Goal: Information Seeking & Learning: Learn about a topic

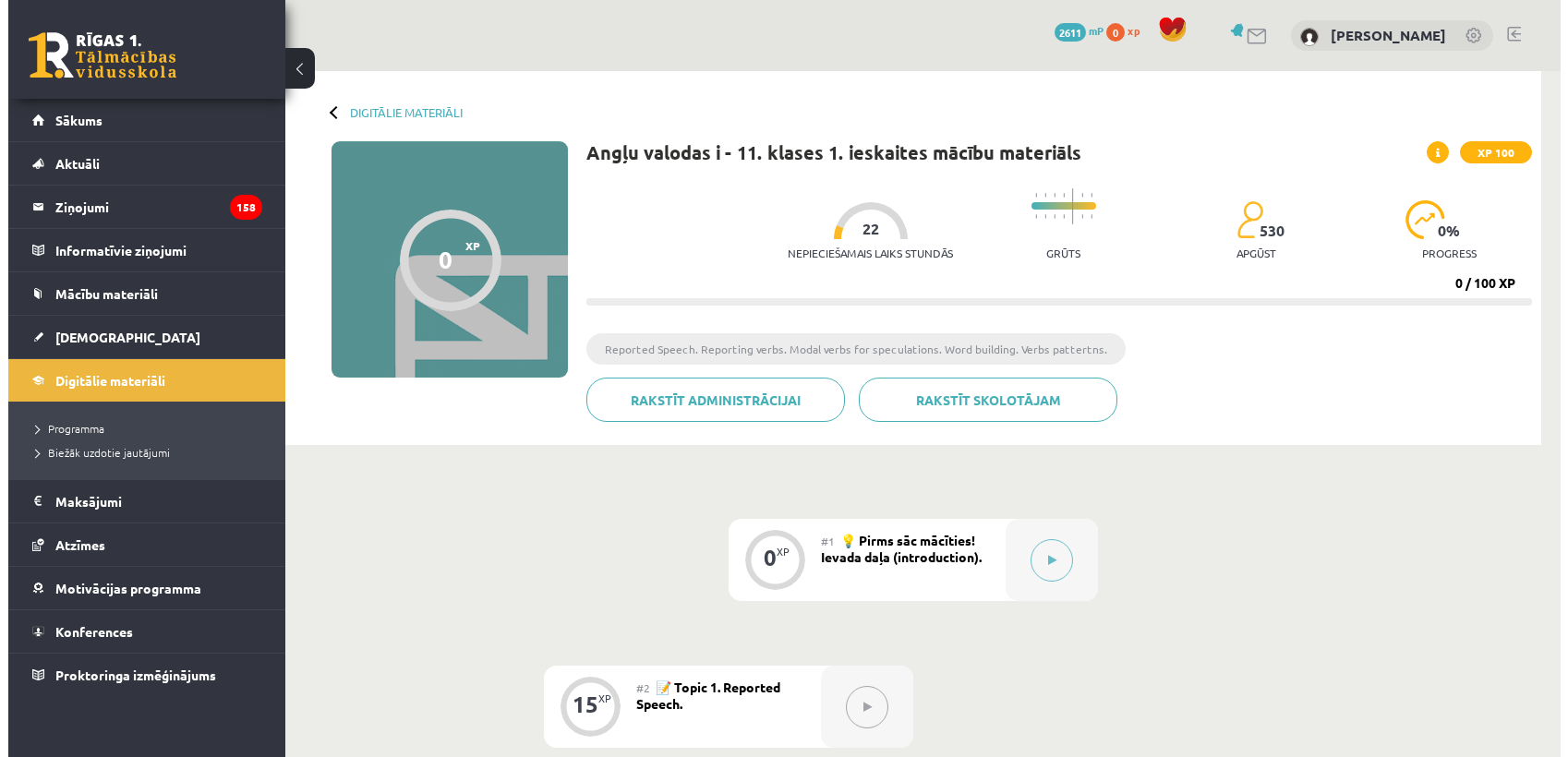
scroll to position [308, 0]
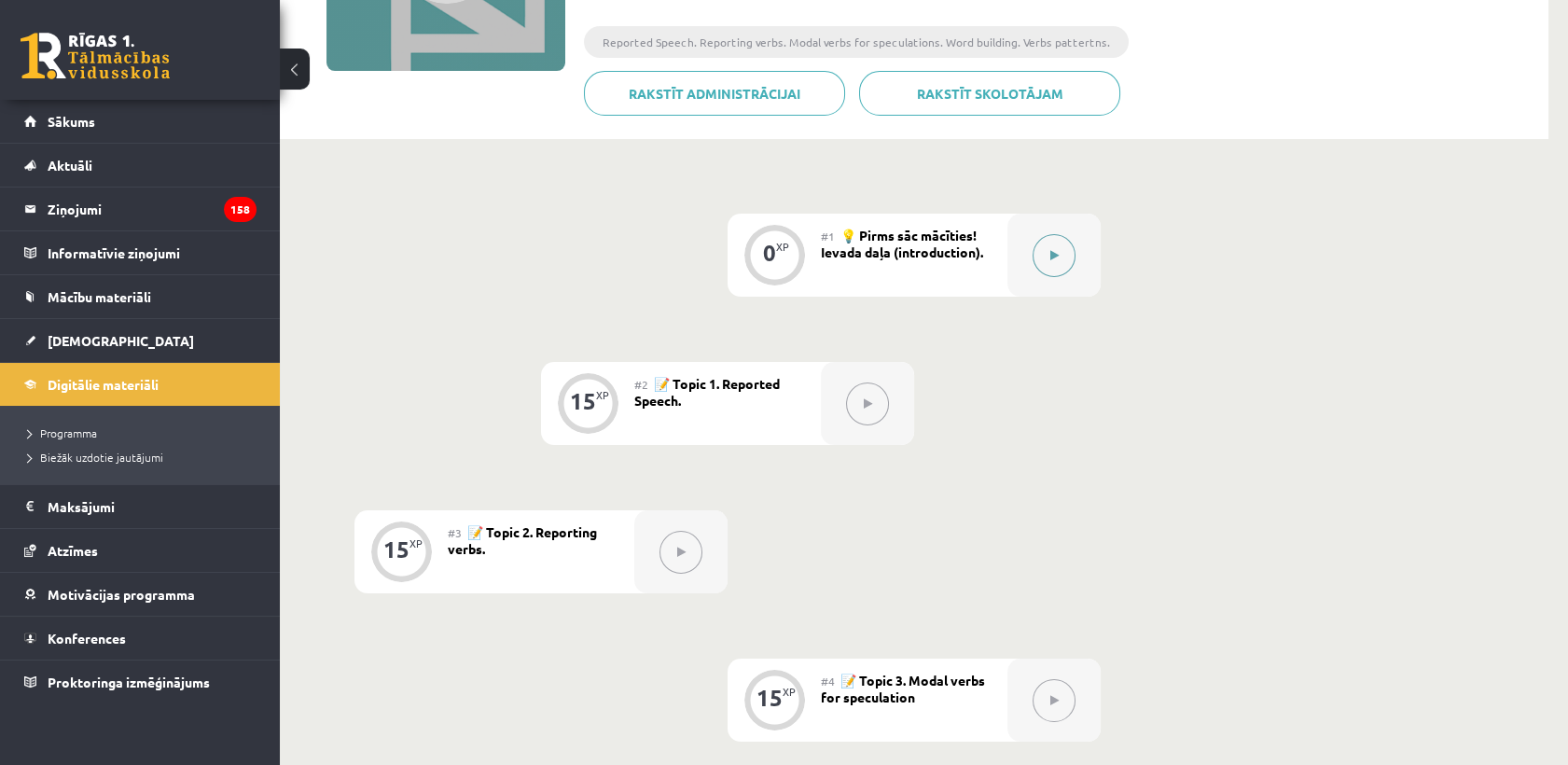
click at [1068, 260] on button at bounding box center [1054, 256] width 43 height 43
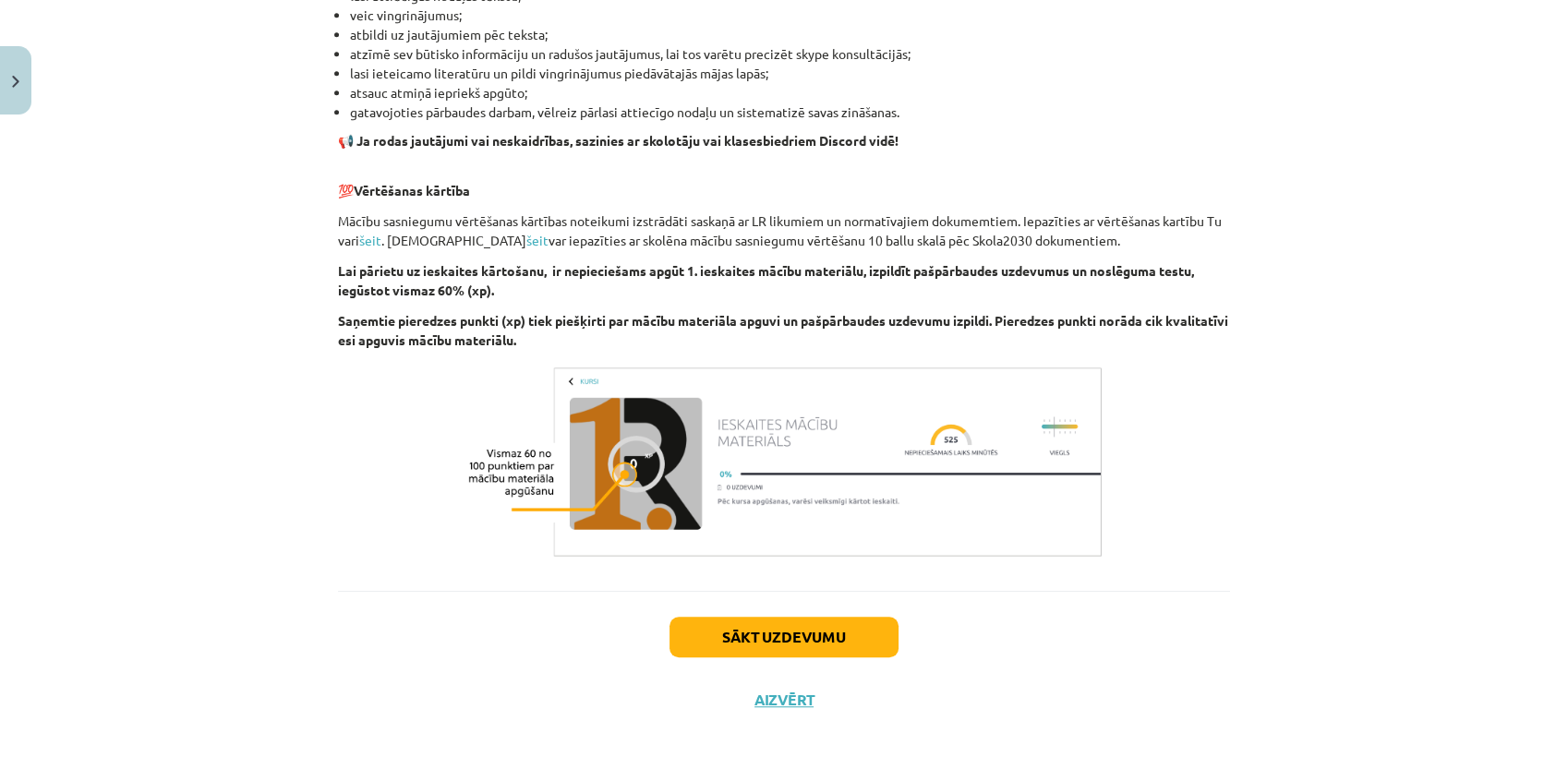
scroll to position [1182, 0]
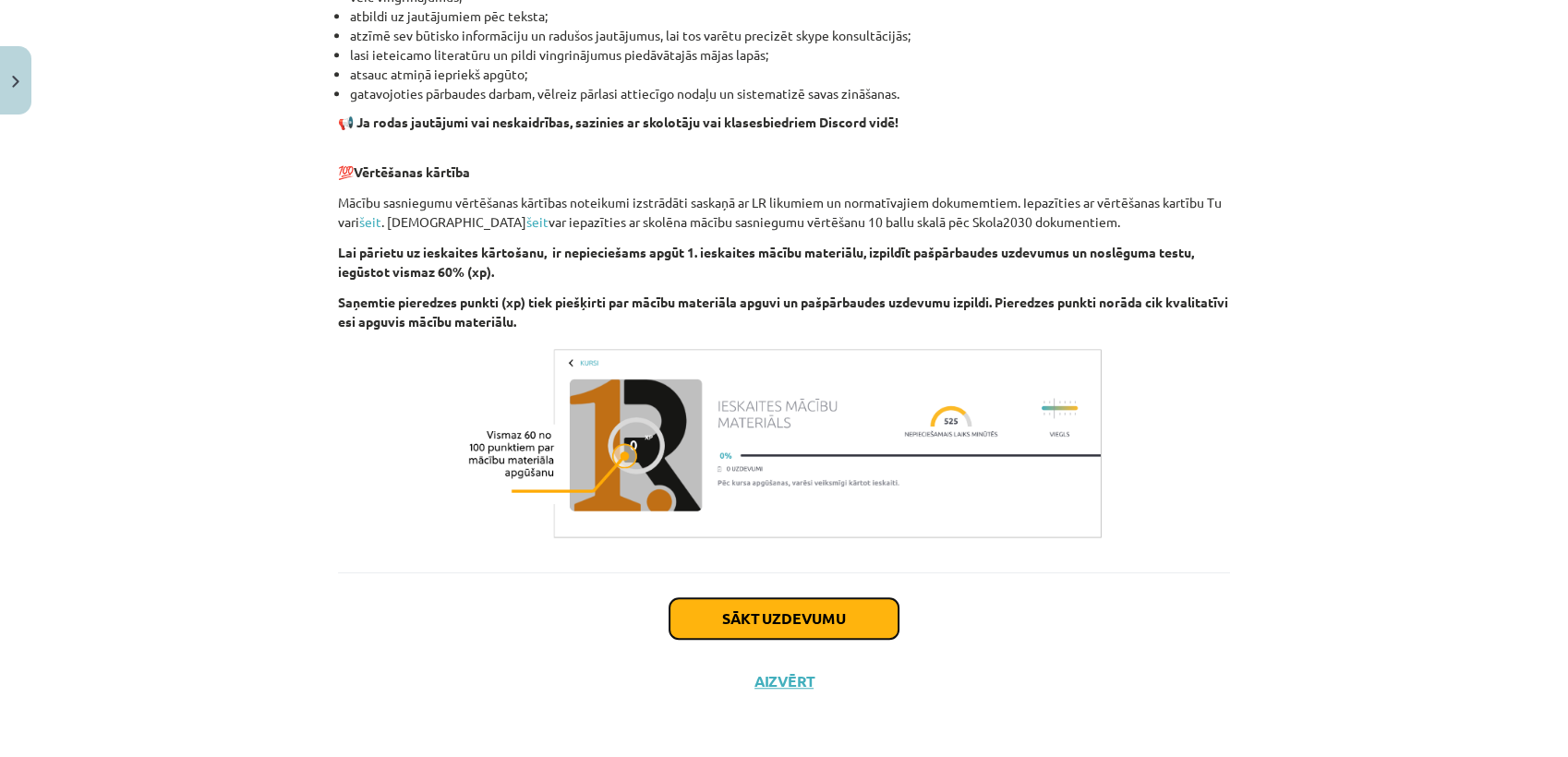
click at [805, 611] on button "Sākt uzdevumu" at bounding box center [784, 618] width 229 height 40
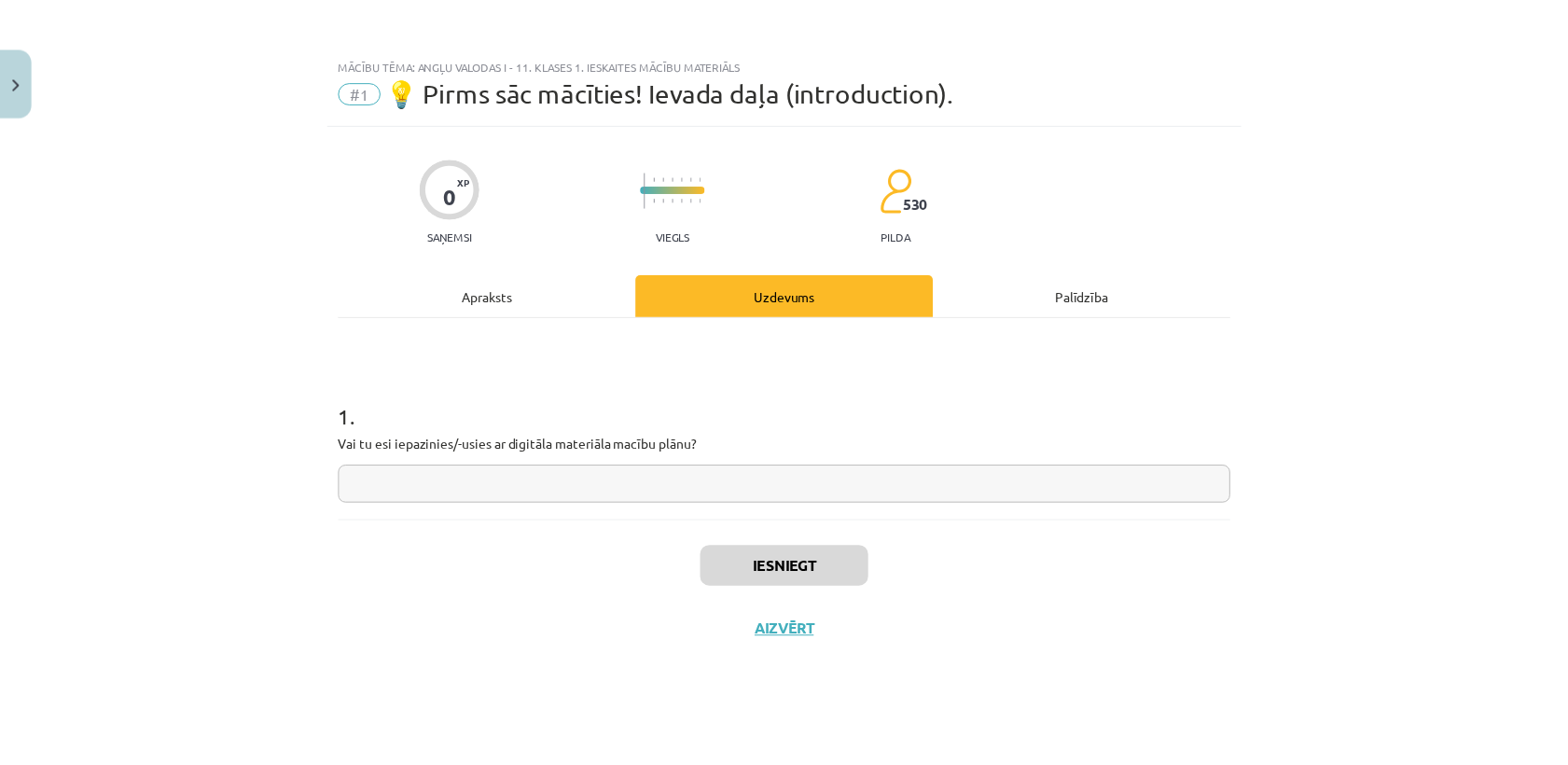
scroll to position [0, 0]
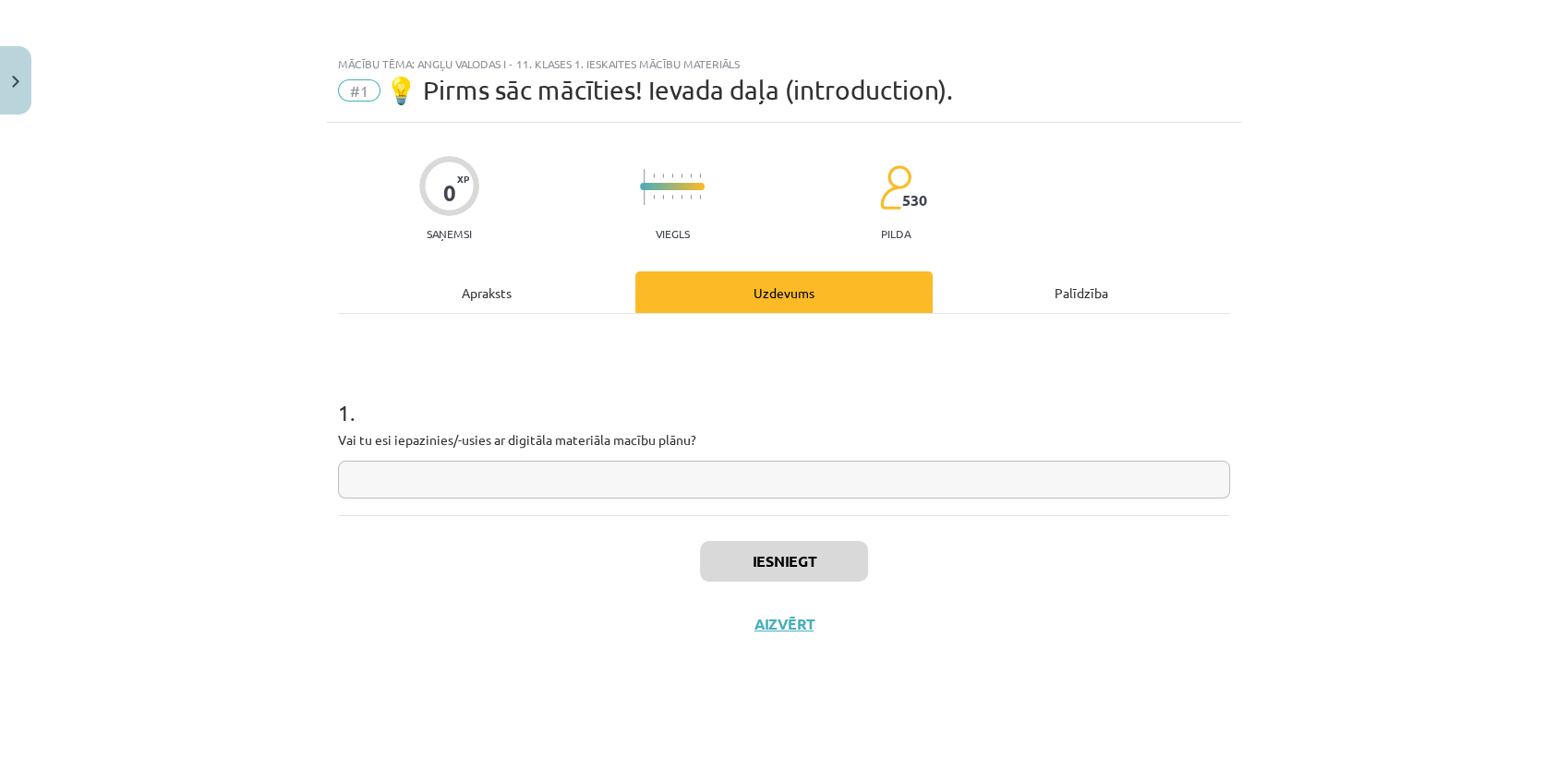
click at [730, 482] on input "text" at bounding box center [783, 479] width 892 height 38
drag, startPoint x: 35, startPoint y: 68, endPoint x: 22, endPoint y: 69, distance: 13.0
click at [30, 68] on div "Mācību tēma: Angļu valodas i - 11. klases 1. ieskaites mācību materiāls #1 💡 Pi…" at bounding box center [784, 378] width 1568 height 757
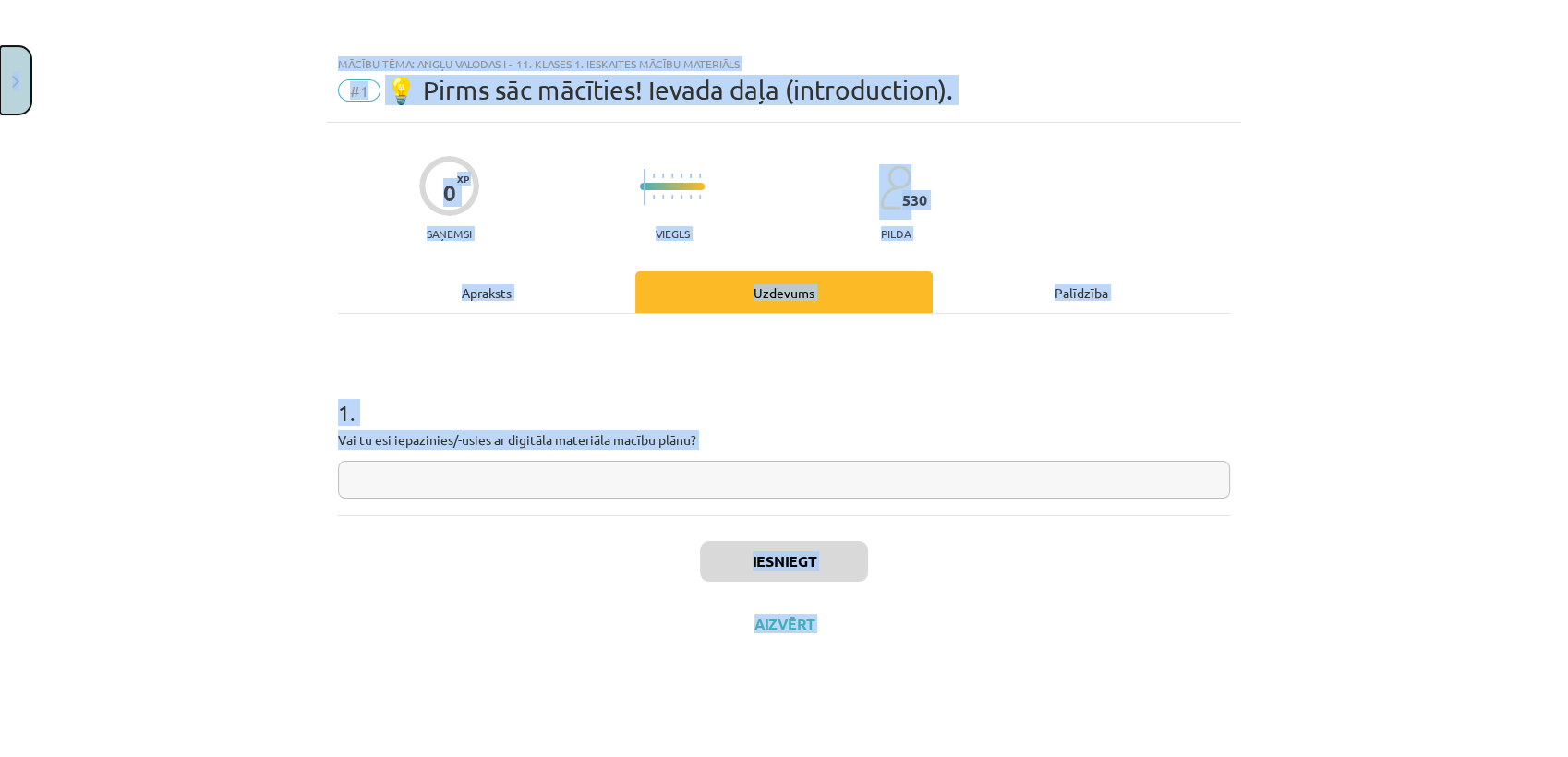
click at [17, 69] on button "Close" at bounding box center [15, 80] width 32 height 68
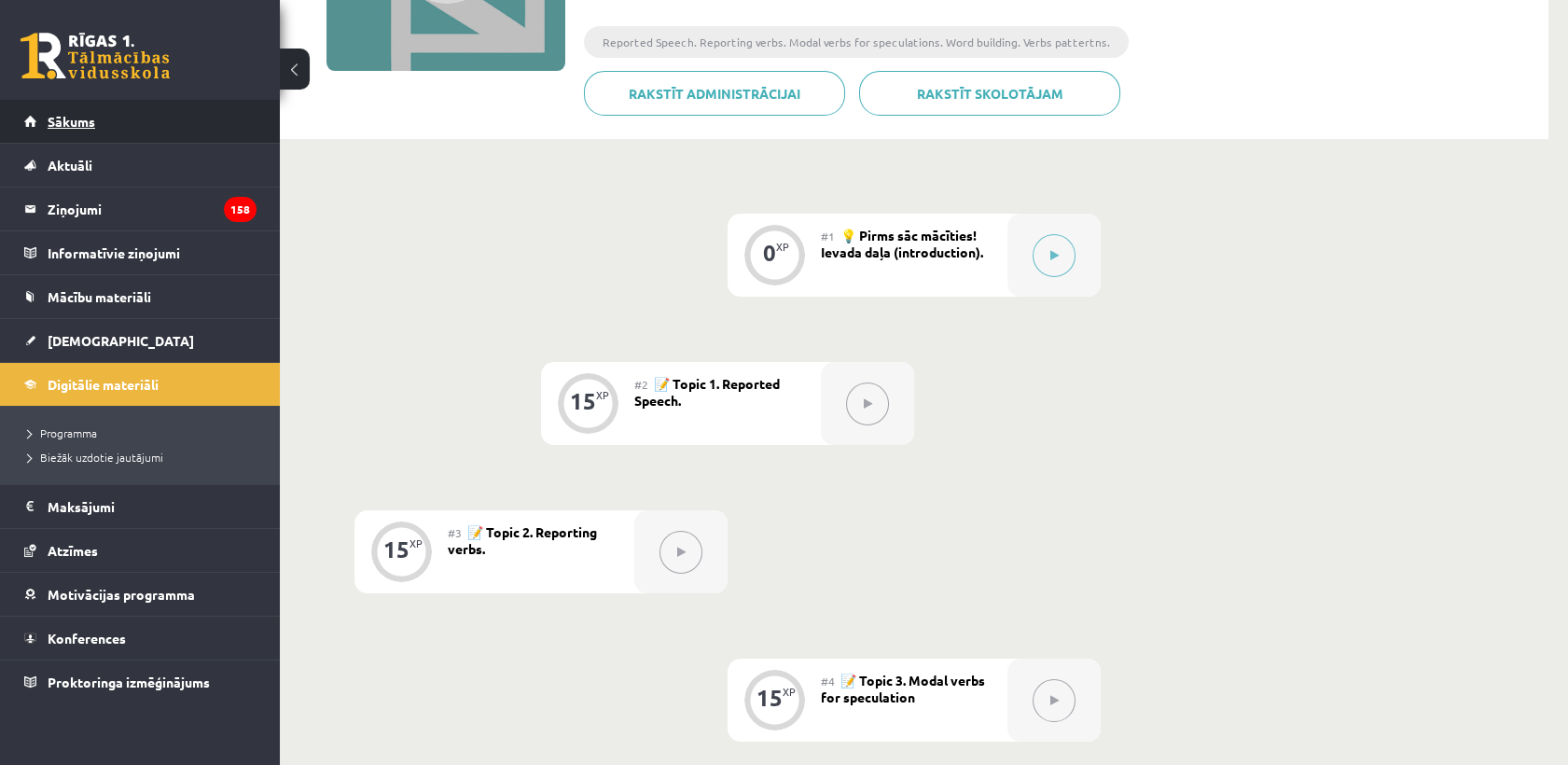
click at [64, 122] on span "Sākums" at bounding box center [71, 121] width 48 height 17
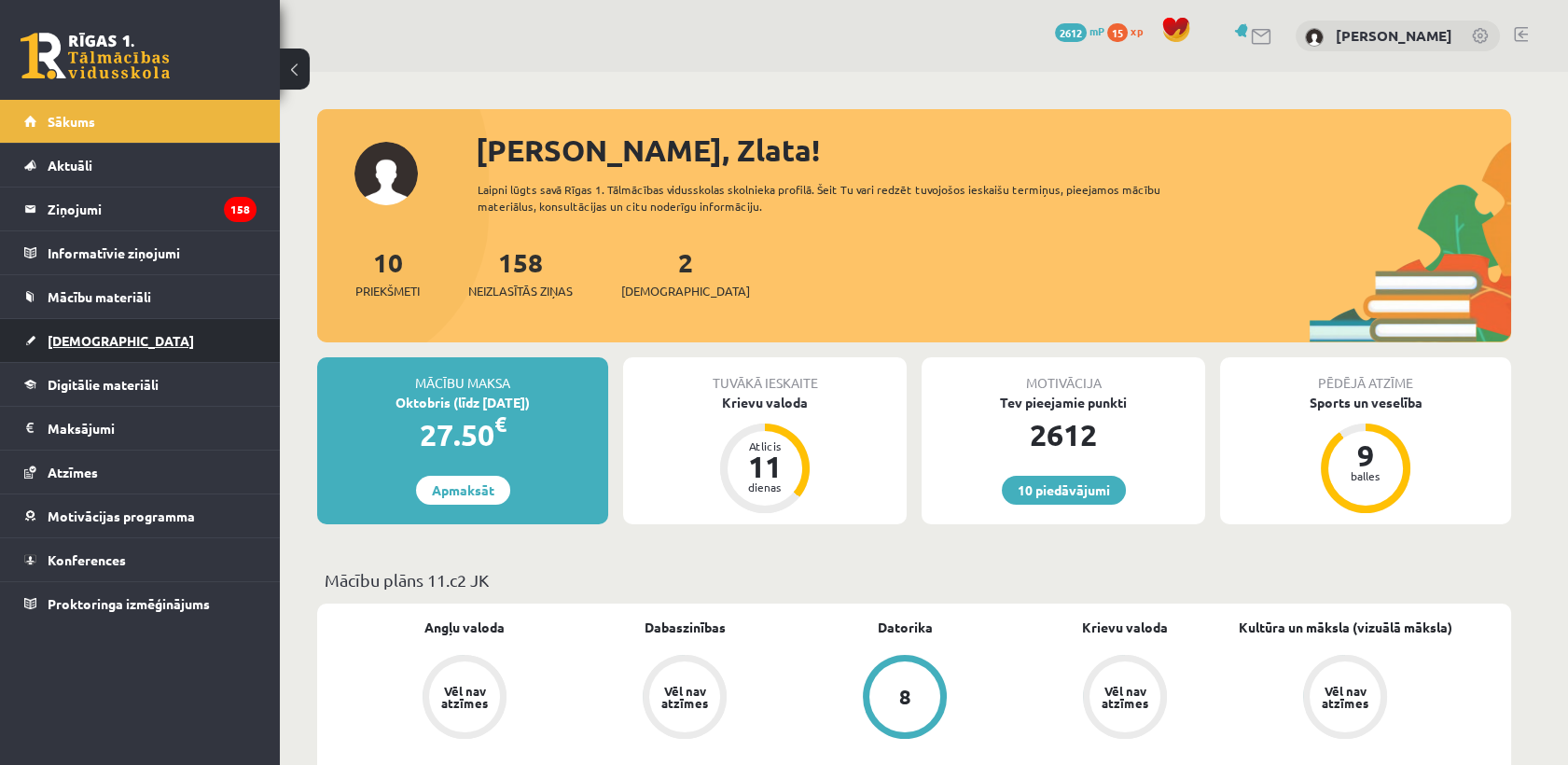
click at [89, 345] on span "[DEMOGRAPHIC_DATA]" at bounding box center [121, 340] width 147 height 17
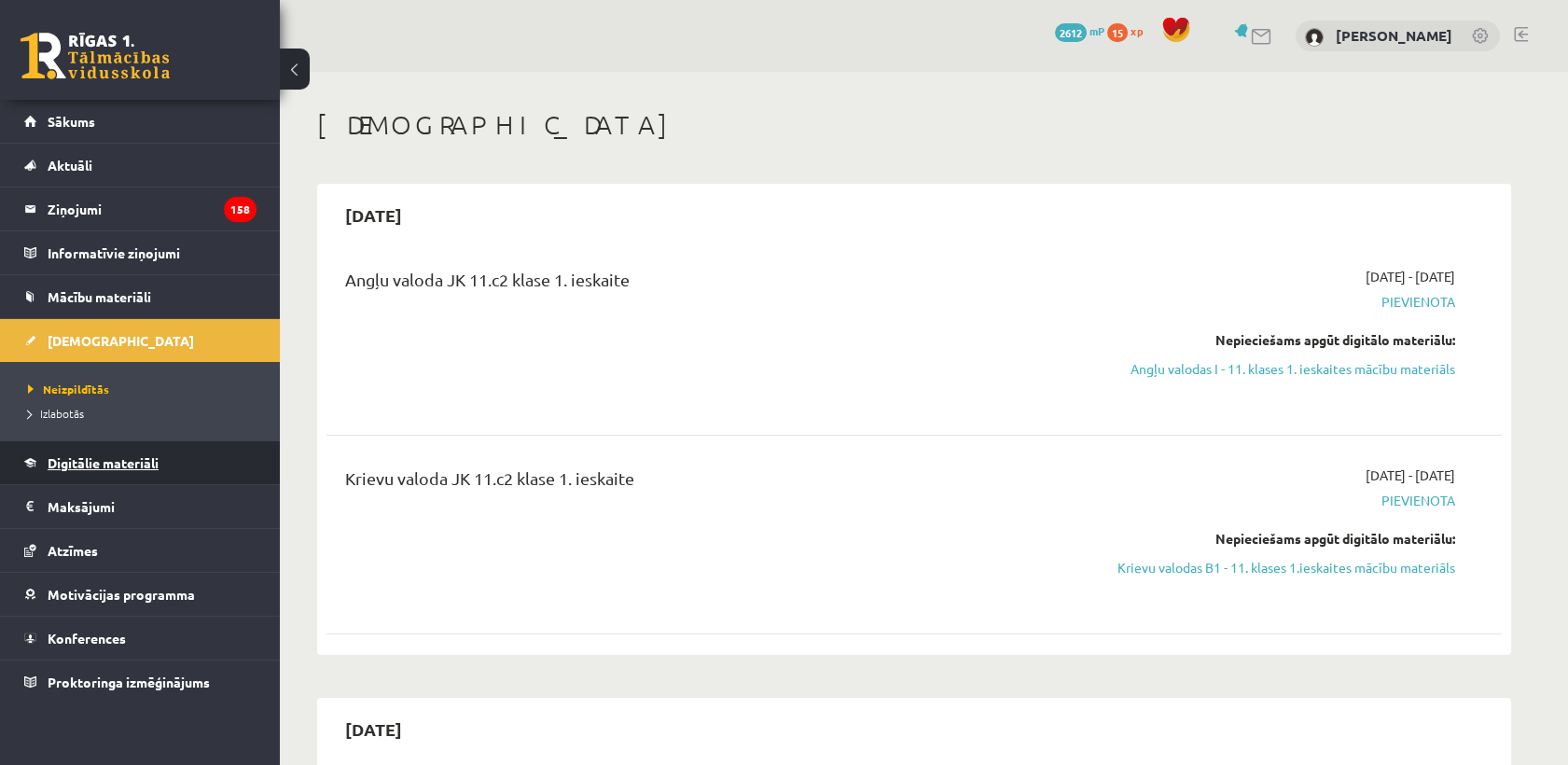
click at [59, 466] on span "Digitālie materiāli" at bounding box center [103, 462] width 111 height 17
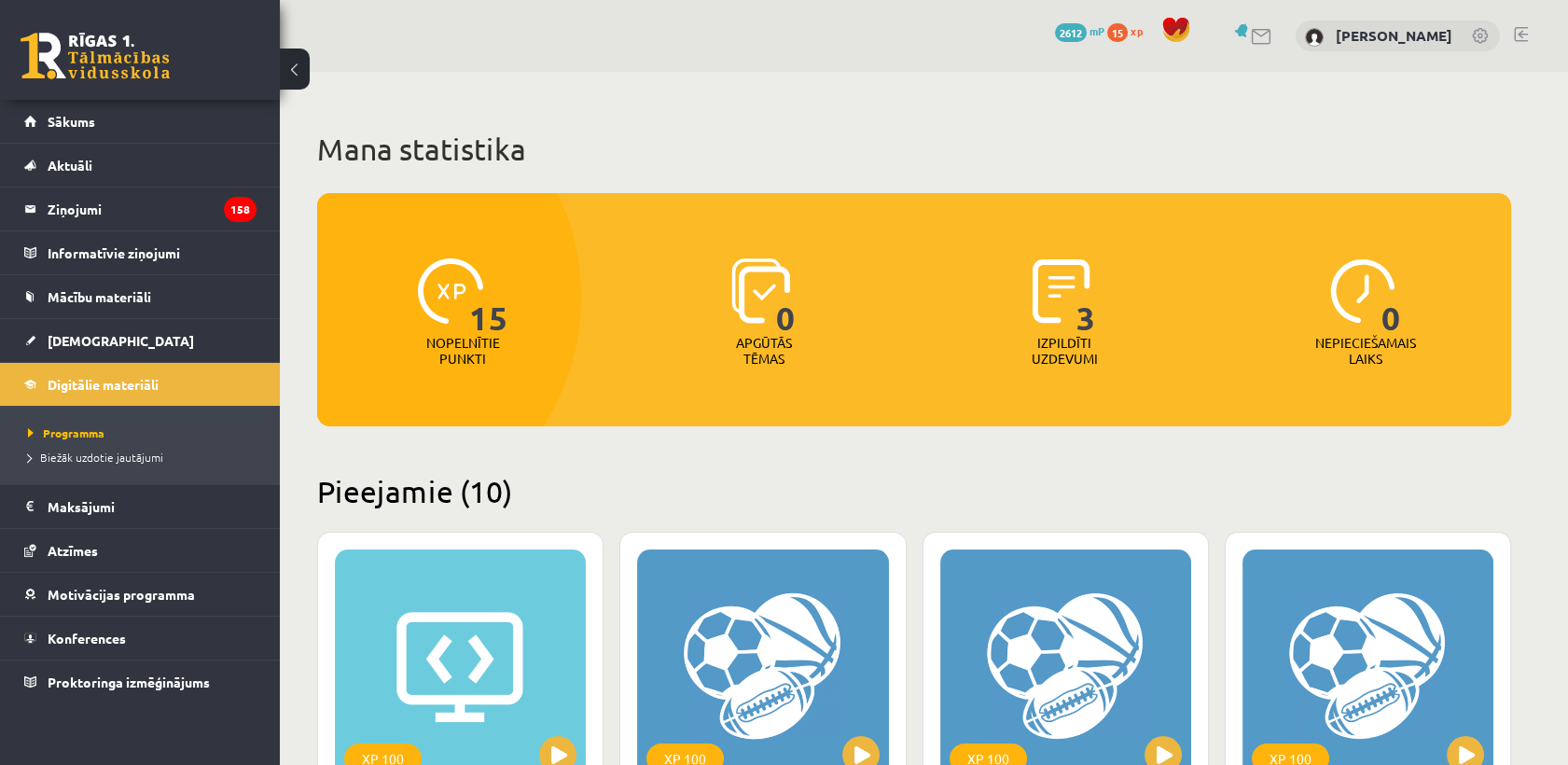
click at [89, 297] on span "Mācību materiāli" at bounding box center [99, 296] width 104 height 17
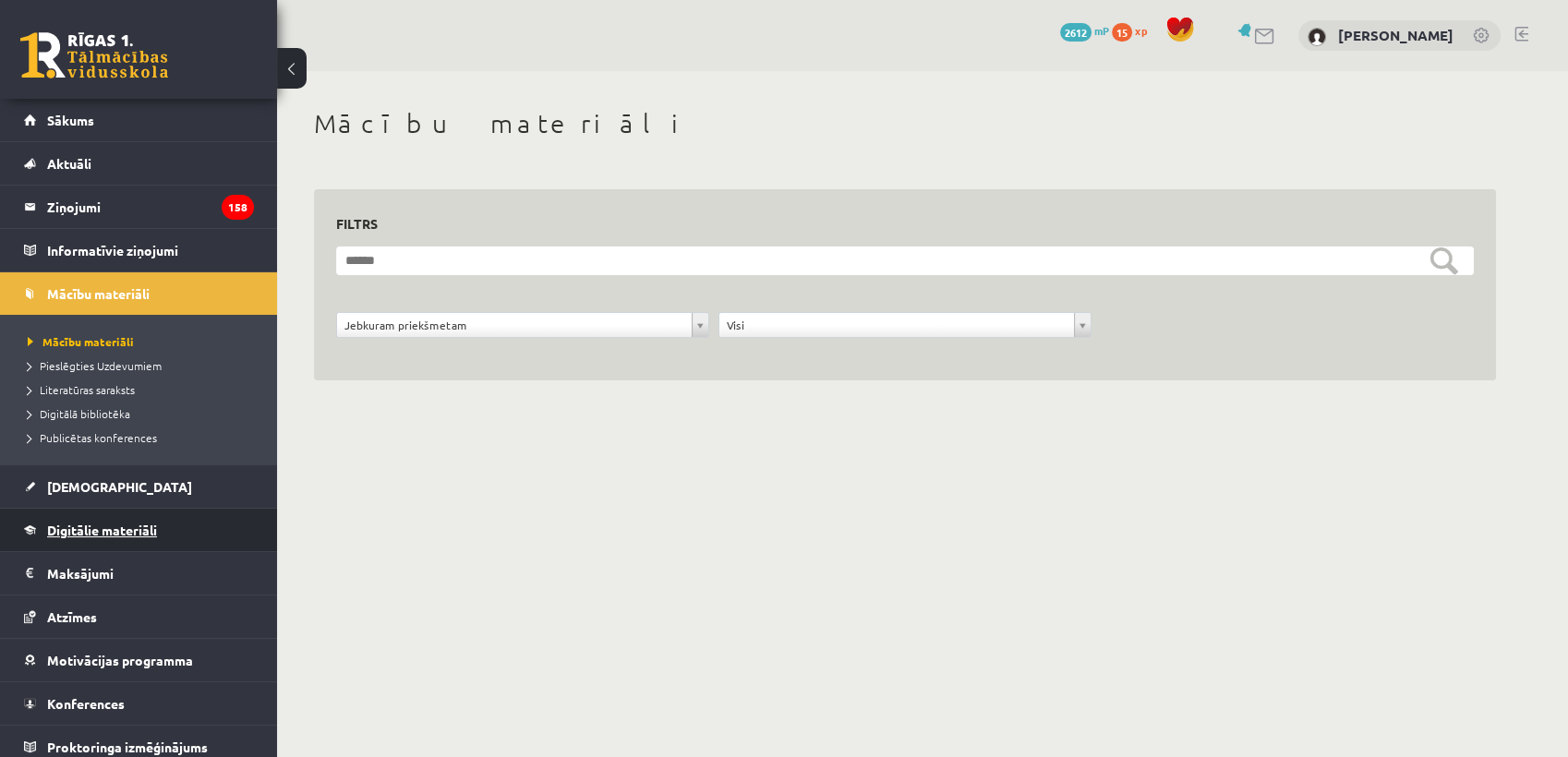
click at [96, 538] on link "Digitālie materiāli" at bounding box center [139, 530] width 230 height 42
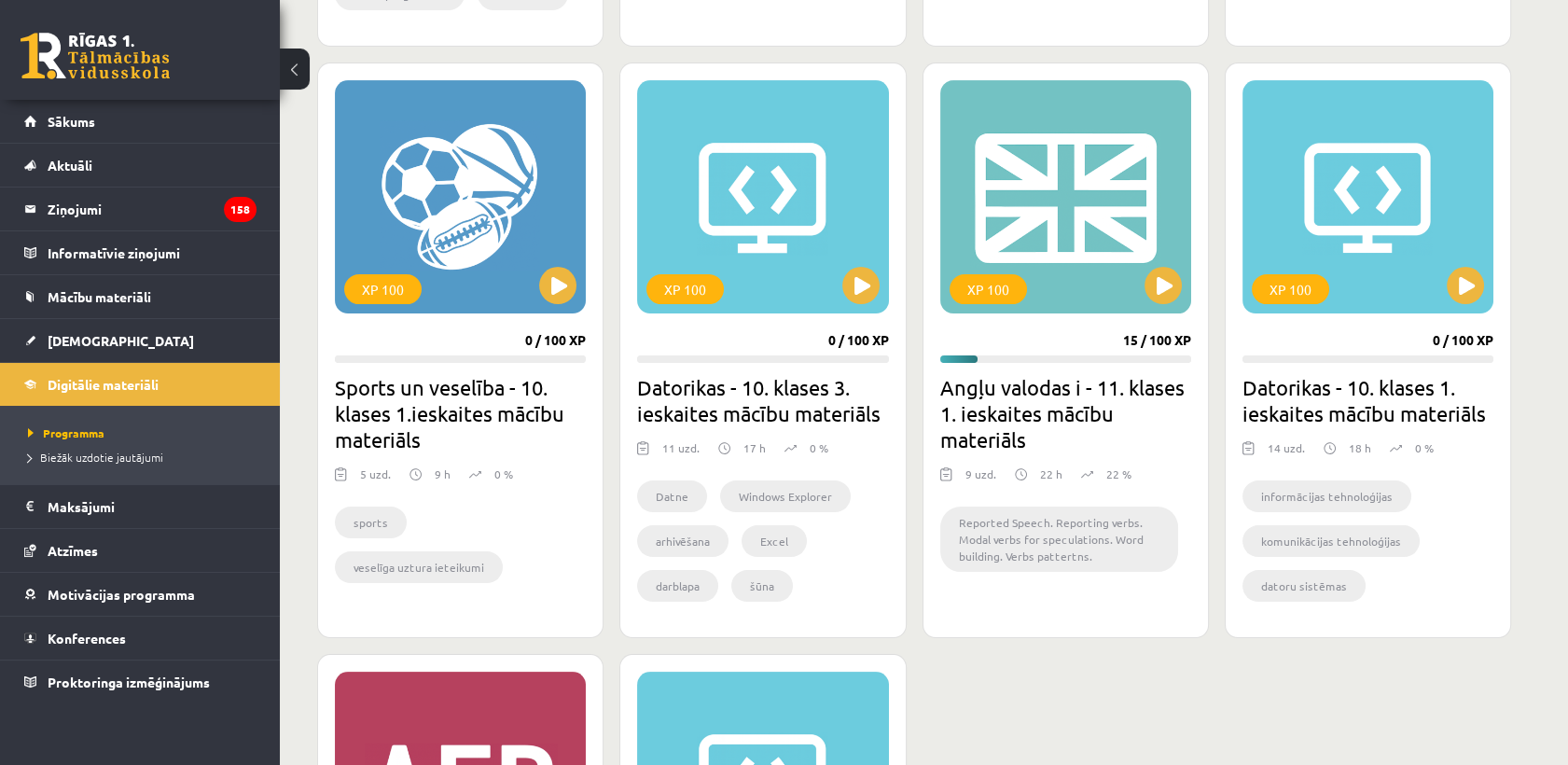
scroll to position [1140, 0]
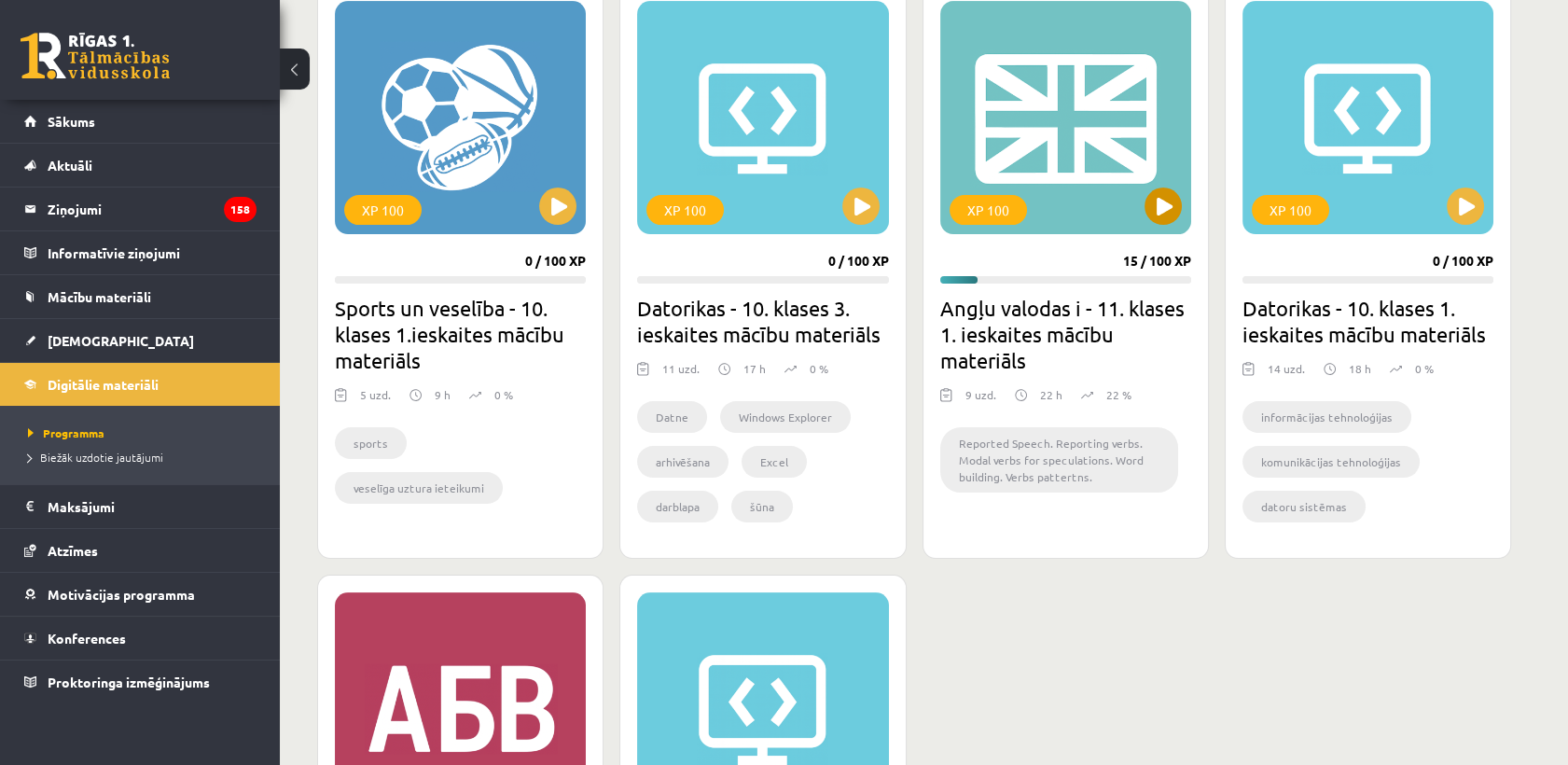
click at [1140, 225] on div "XP 100" at bounding box center [1065, 118] width 251 height 233
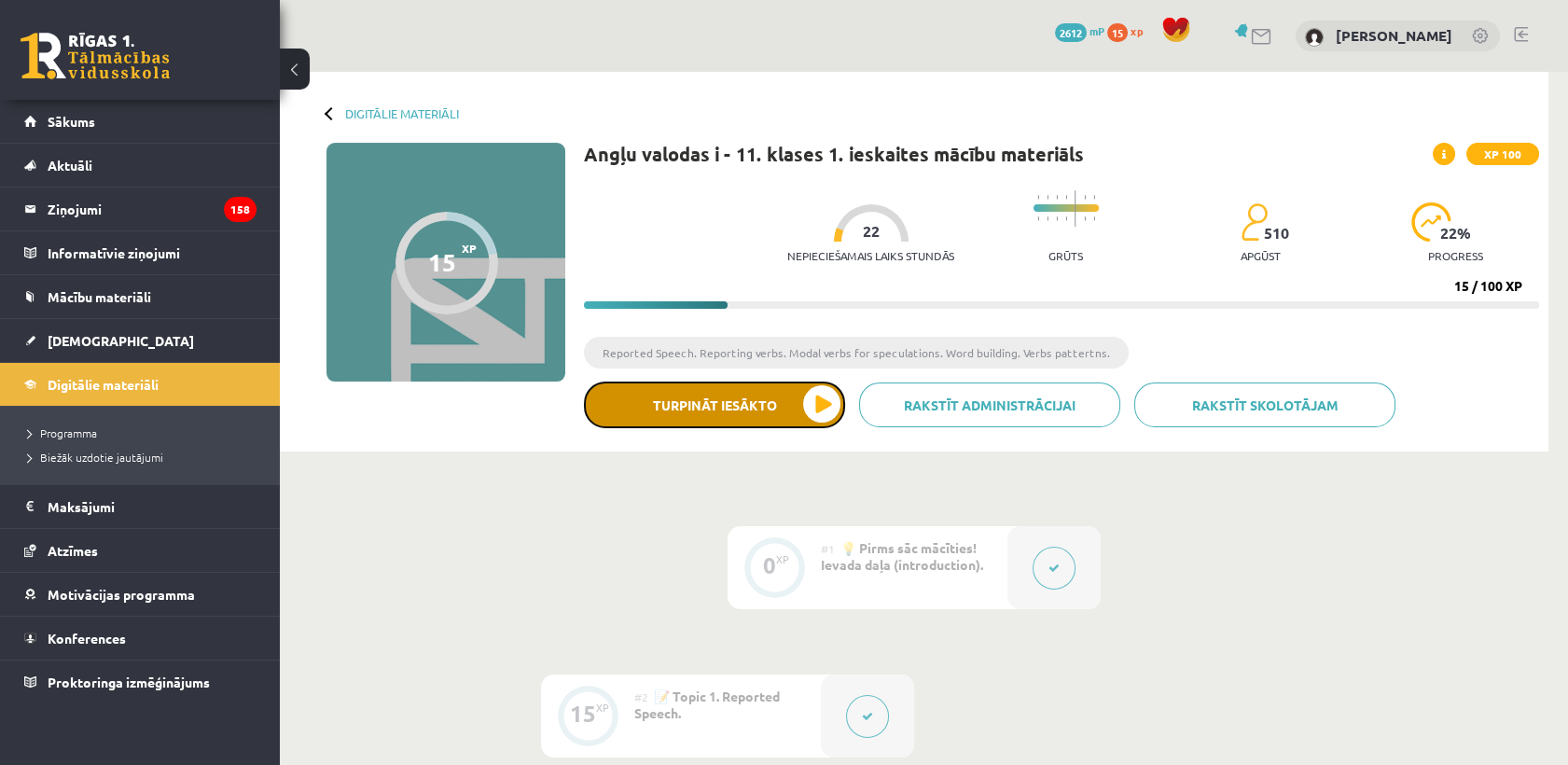
click at [810, 391] on button "Turpināt iesākto" at bounding box center [714, 405] width 261 height 47
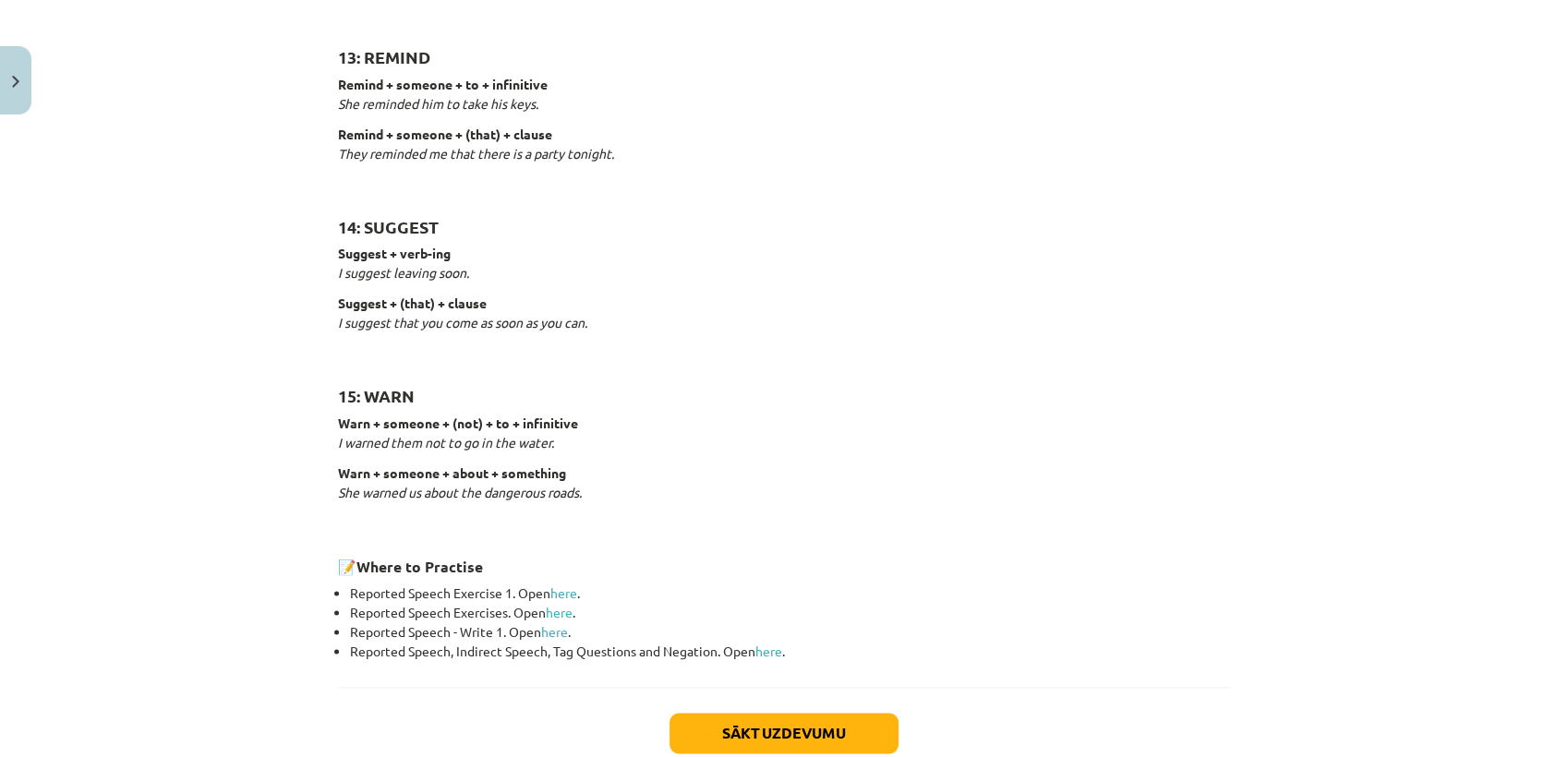
scroll to position [2806, 0]
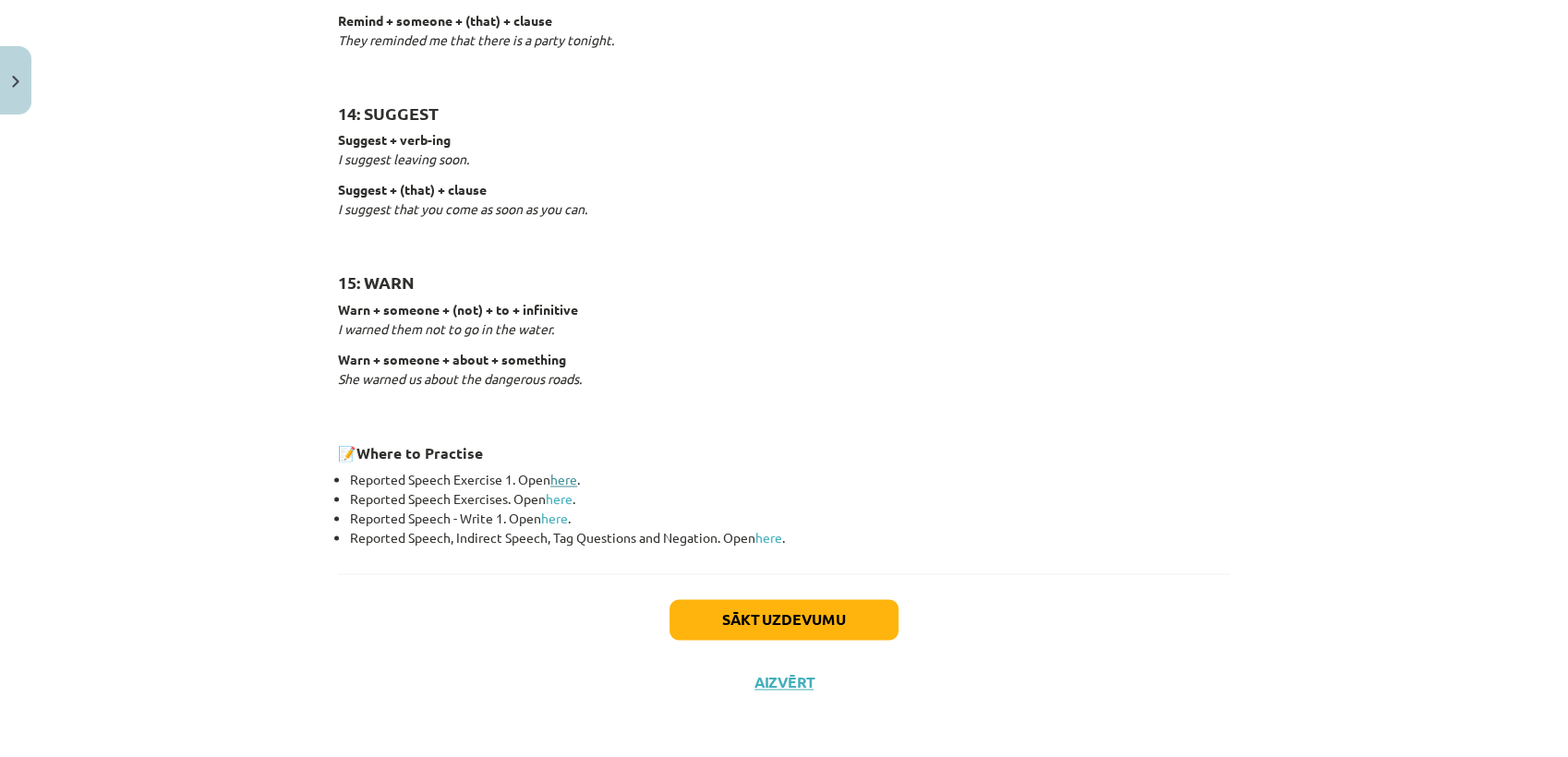
click at [562, 476] on link "here" at bounding box center [564, 478] width 27 height 16
click at [561, 498] on link "here" at bounding box center [559, 498] width 27 height 16
click at [547, 517] on link "here" at bounding box center [554, 517] width 27 height 16
click at [767, 534] on link "here" at bounding box center [769, 537] width 27 height 16
click at [717, 618] on button "Sākt uzdevumu" at bounding box center [784, 619] width 229 height 40
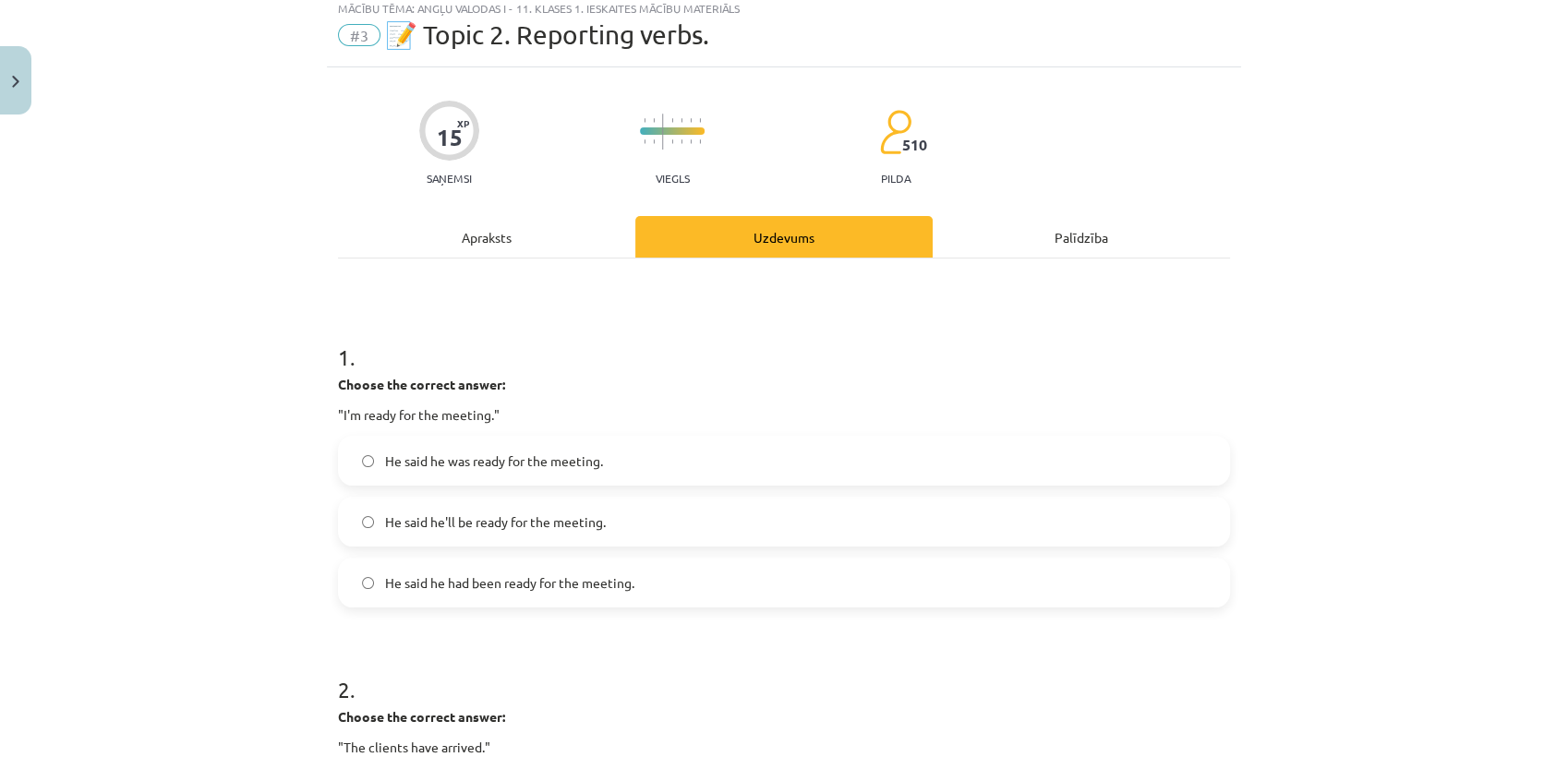
scroll to position [103, 0]
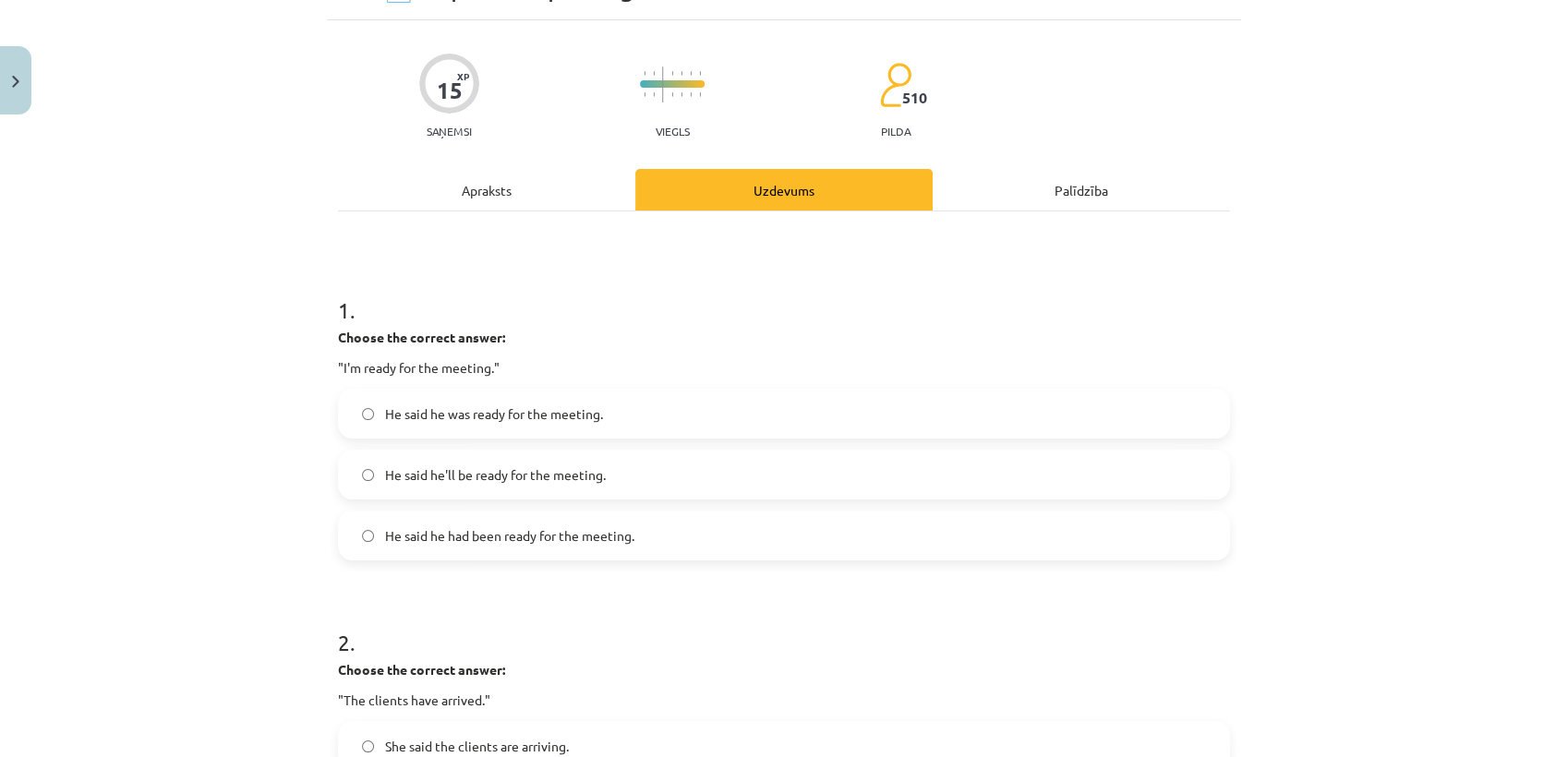
click at [544, 416] on span "He said he was ready for the meeting." at bounding box center [493, 414] width 218 height 19
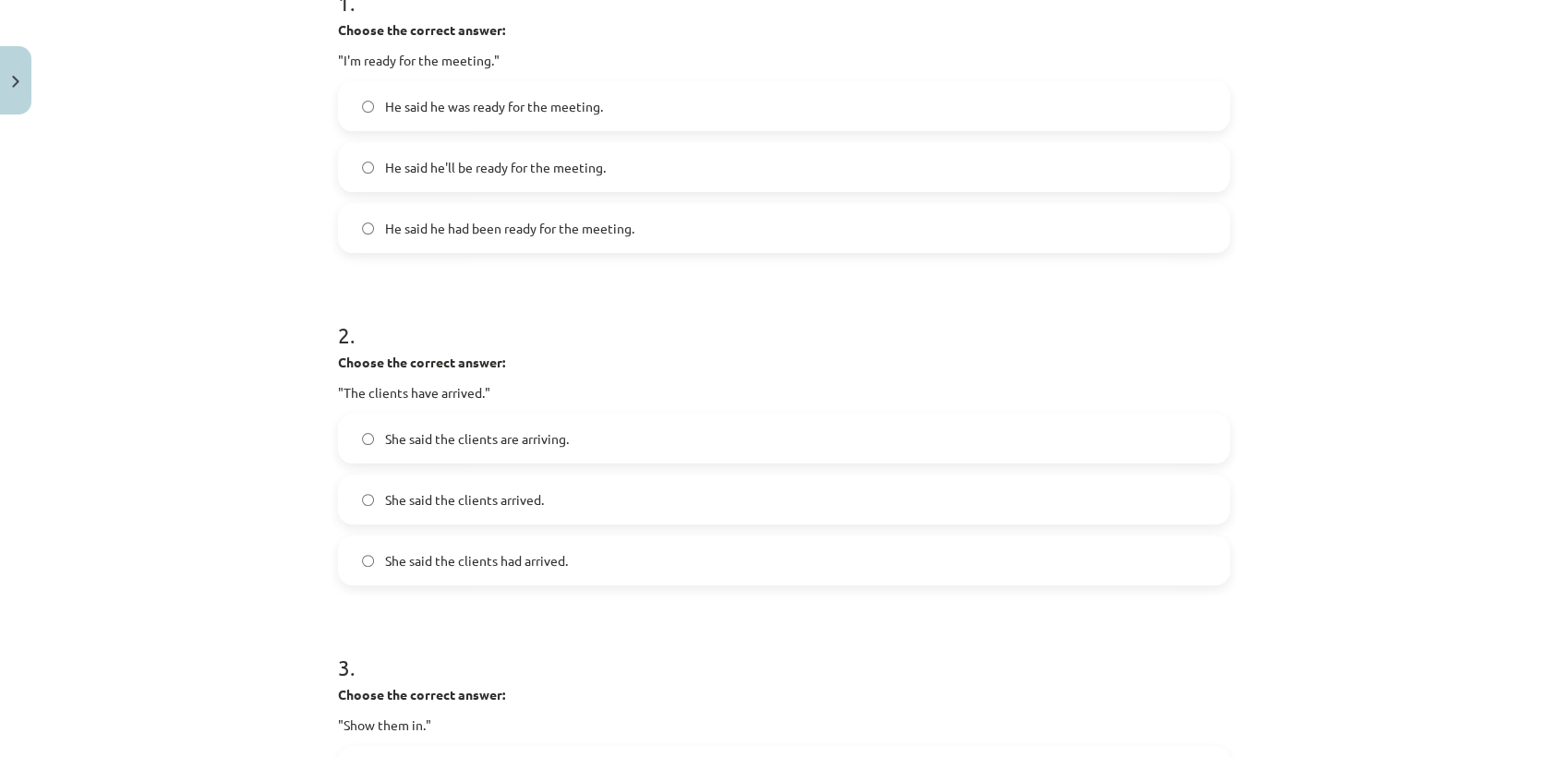
scroll to position [513, 0]
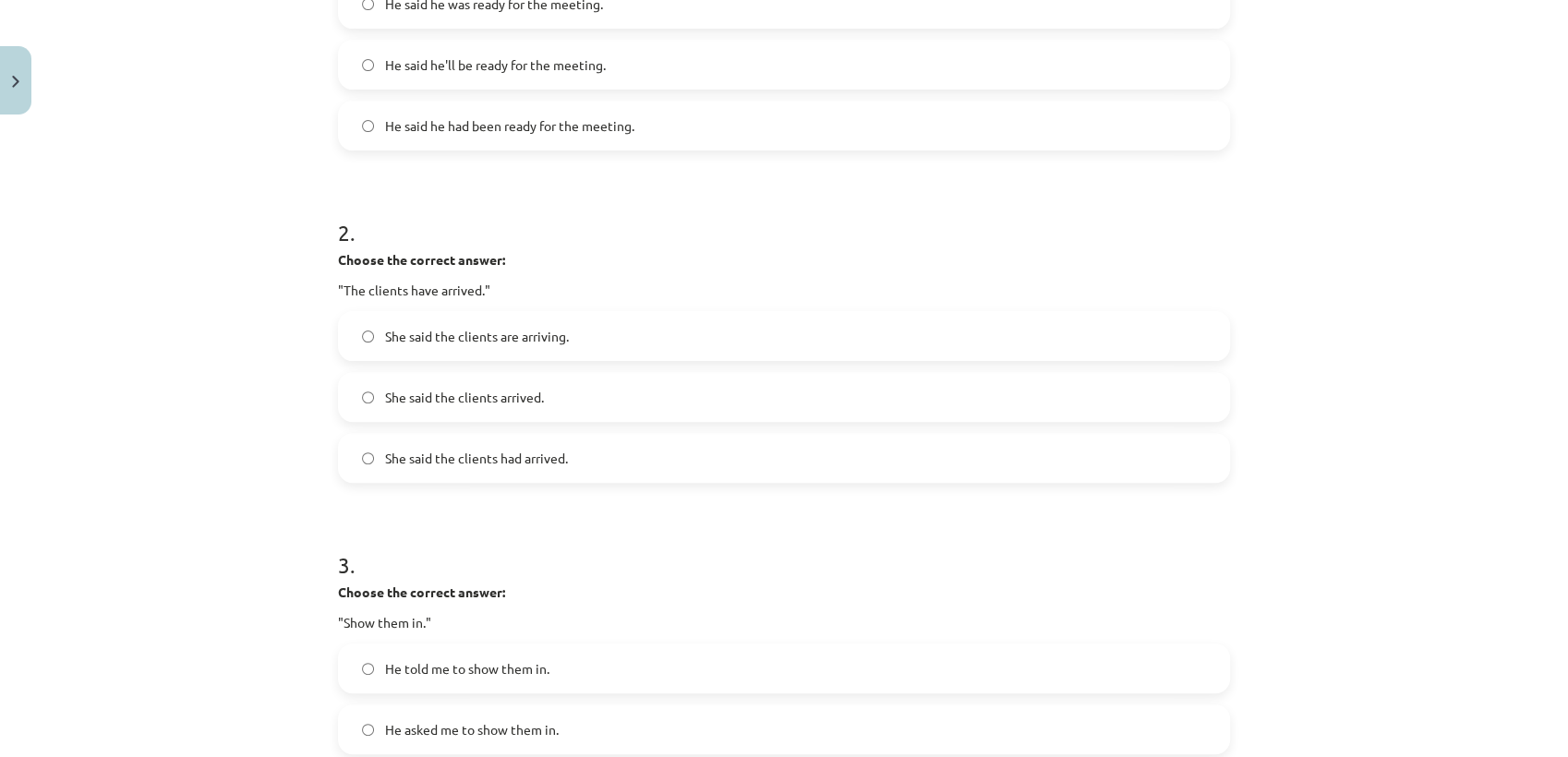
click at [547, 460] on span "She said the clients had arrived." at bounding box center [476, 458] width 183 height 19
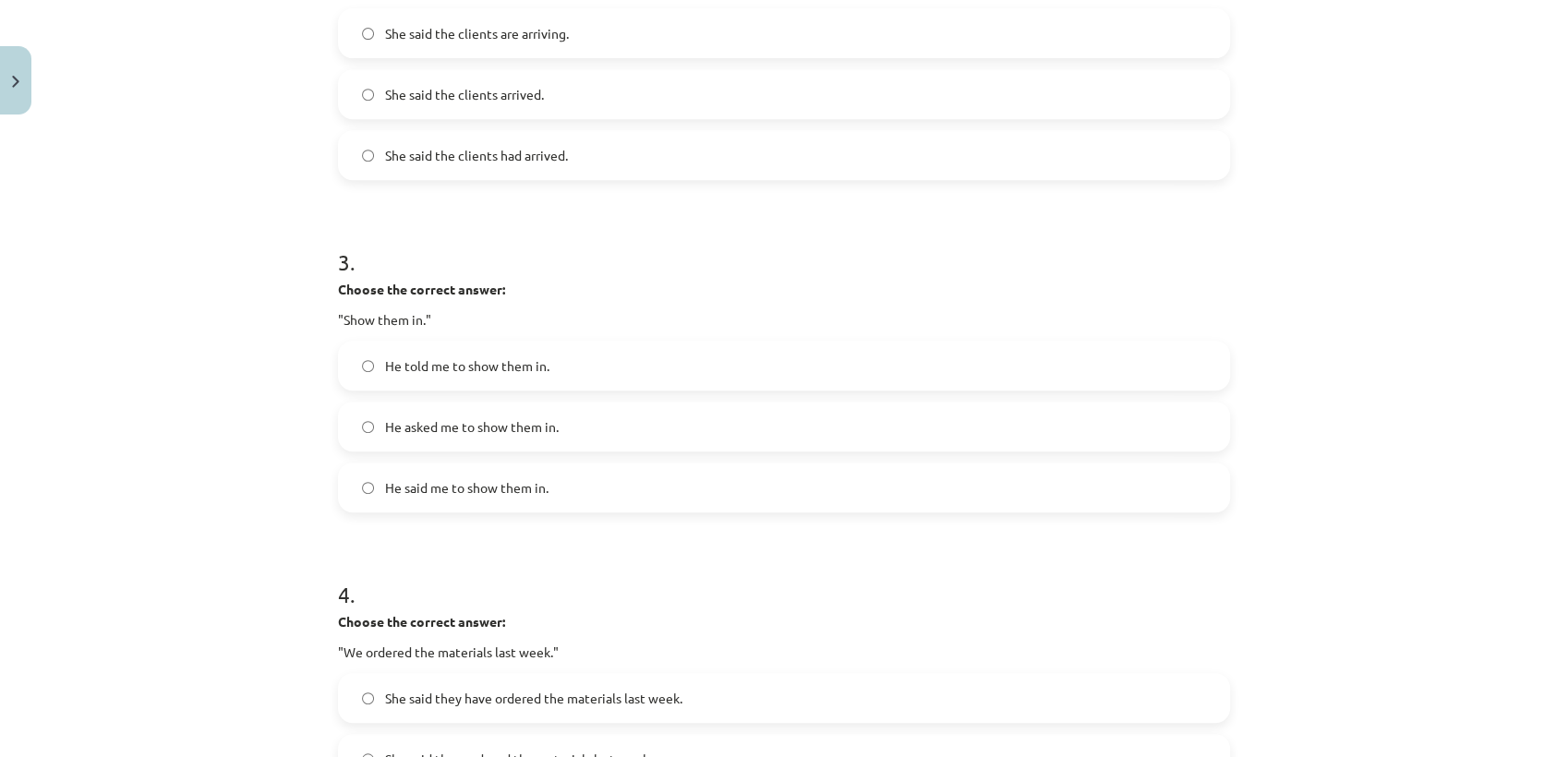
scroll to position [820, 0]
click at [455, 361] on span "He told me to show them in." at bounding box center [467, 362] width 164 height 19
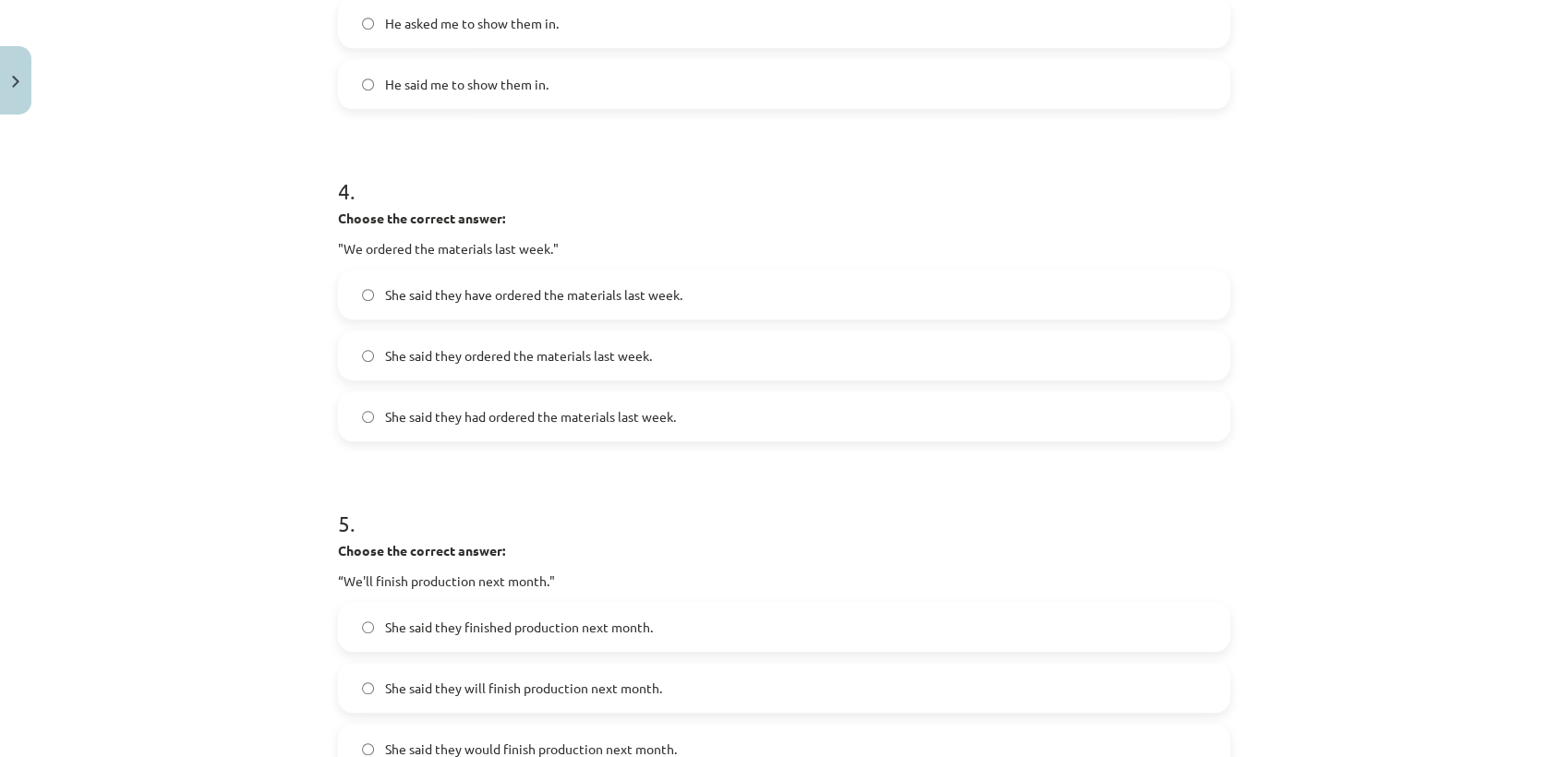
scroll to position [1230, 0]
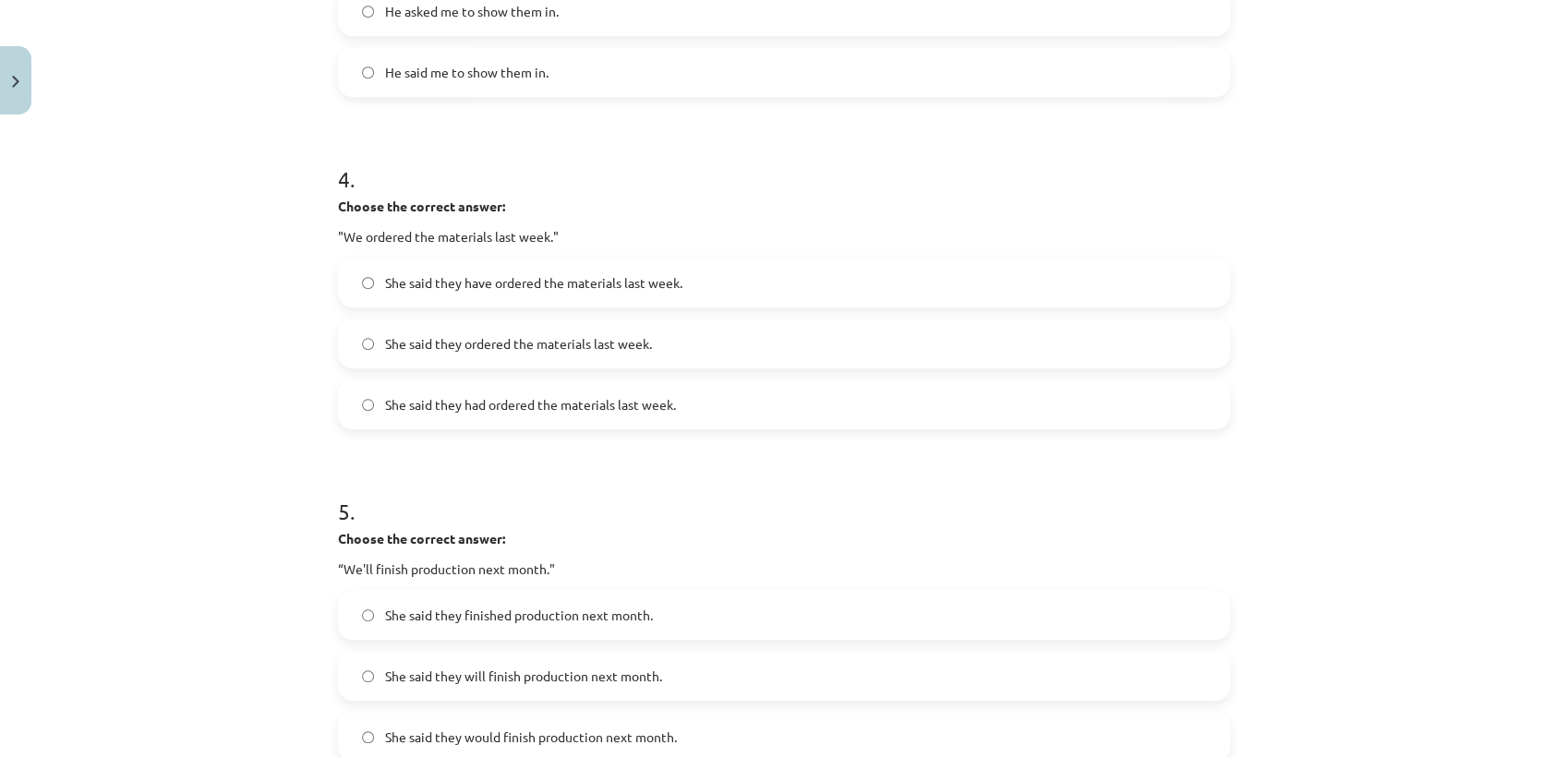
click at [540, 397] on span "She said they had ordered the materials last week." at bounding box center [530, 405] width 291 height 19
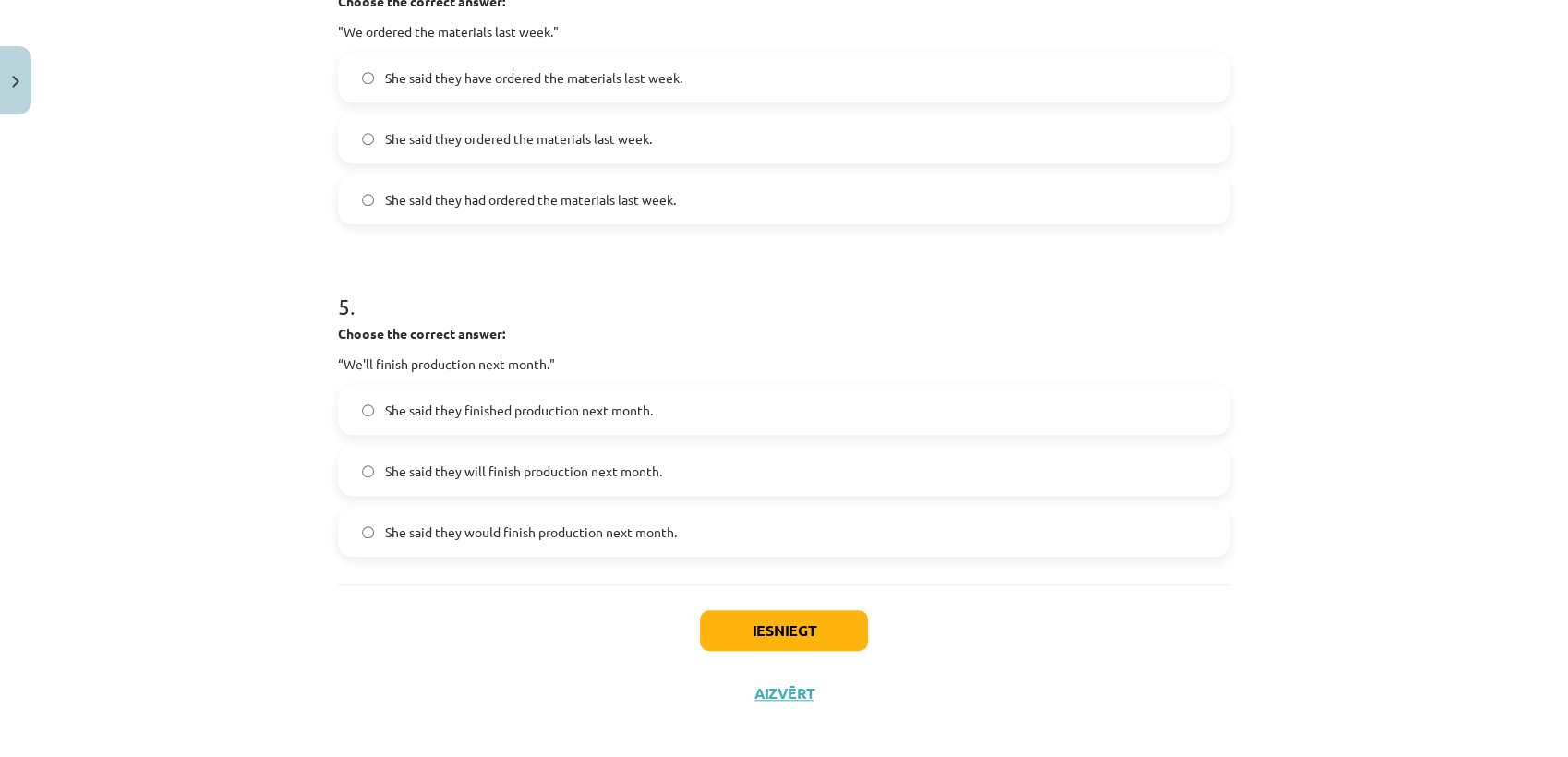
click at [561, 526] on span "She said they would finish production next month." at bounding box center [530, 532] width 291 height 19
click at [755, 634] on button "Iesniegt" at bounding box center [784, 630] width 168 height 40
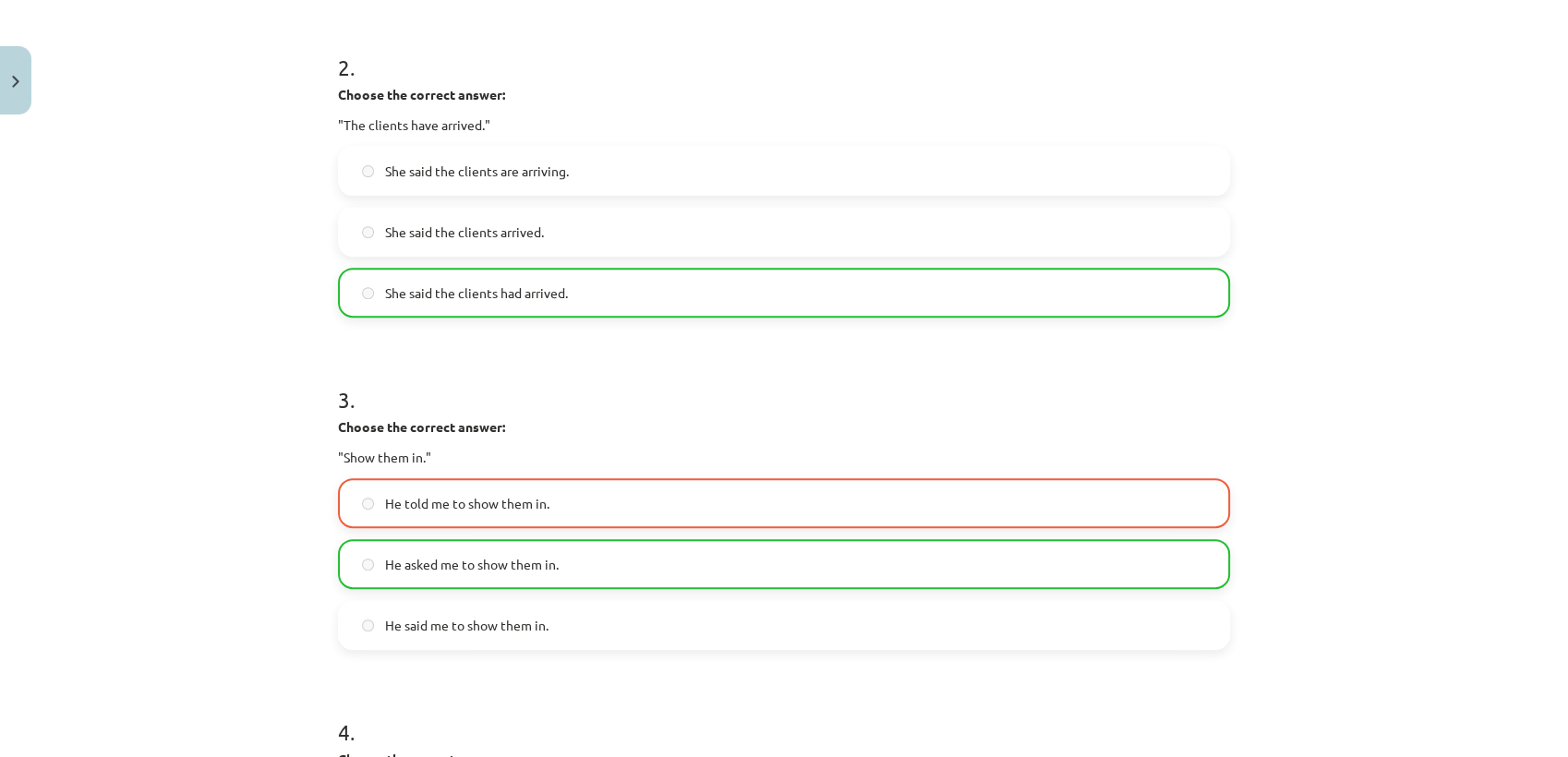
scroll to position [923, 0]
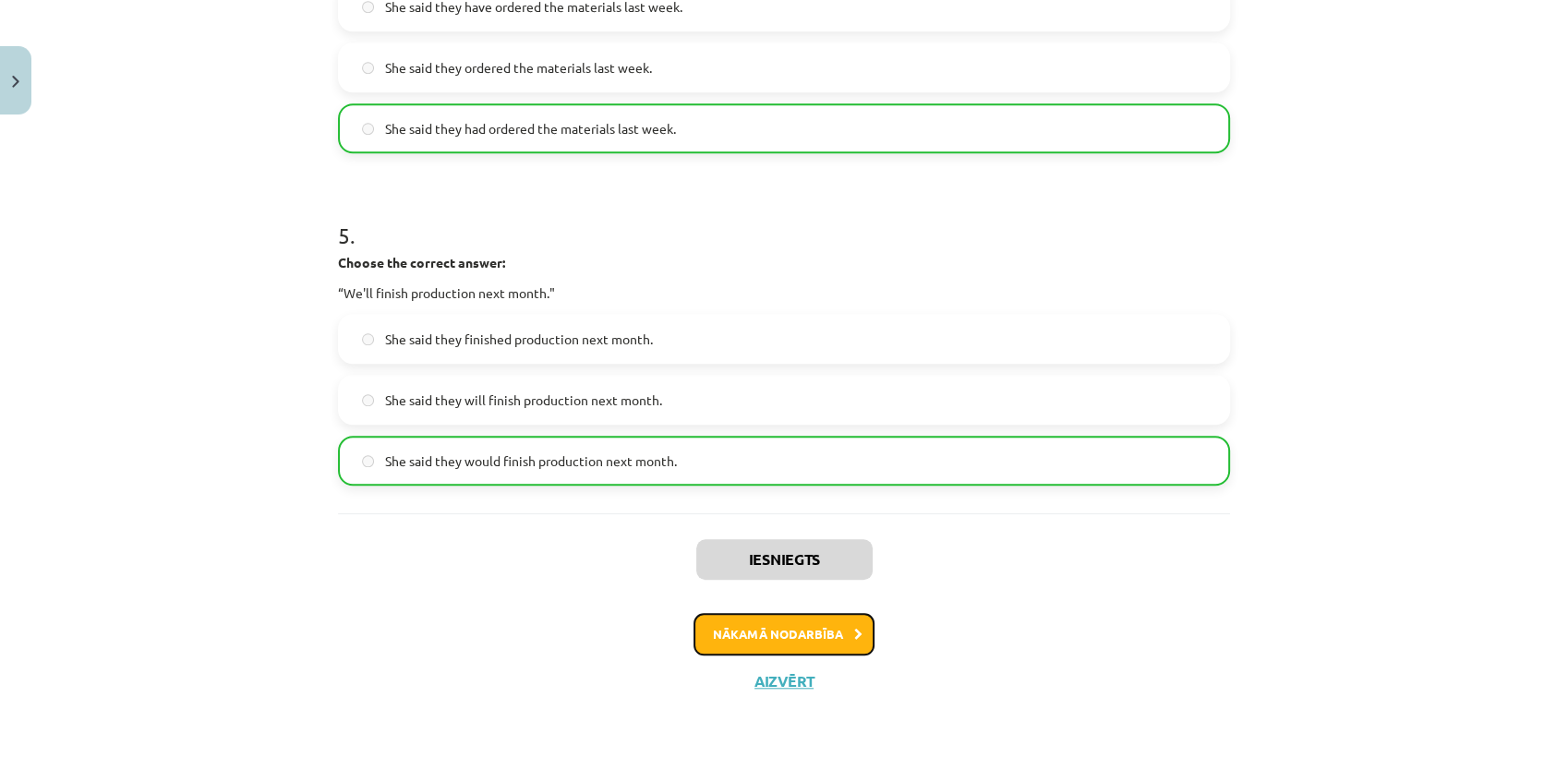
click at [783, 643] on button "Nākamā nodarbība" at bounding box center [784, 634] width 181 height 42
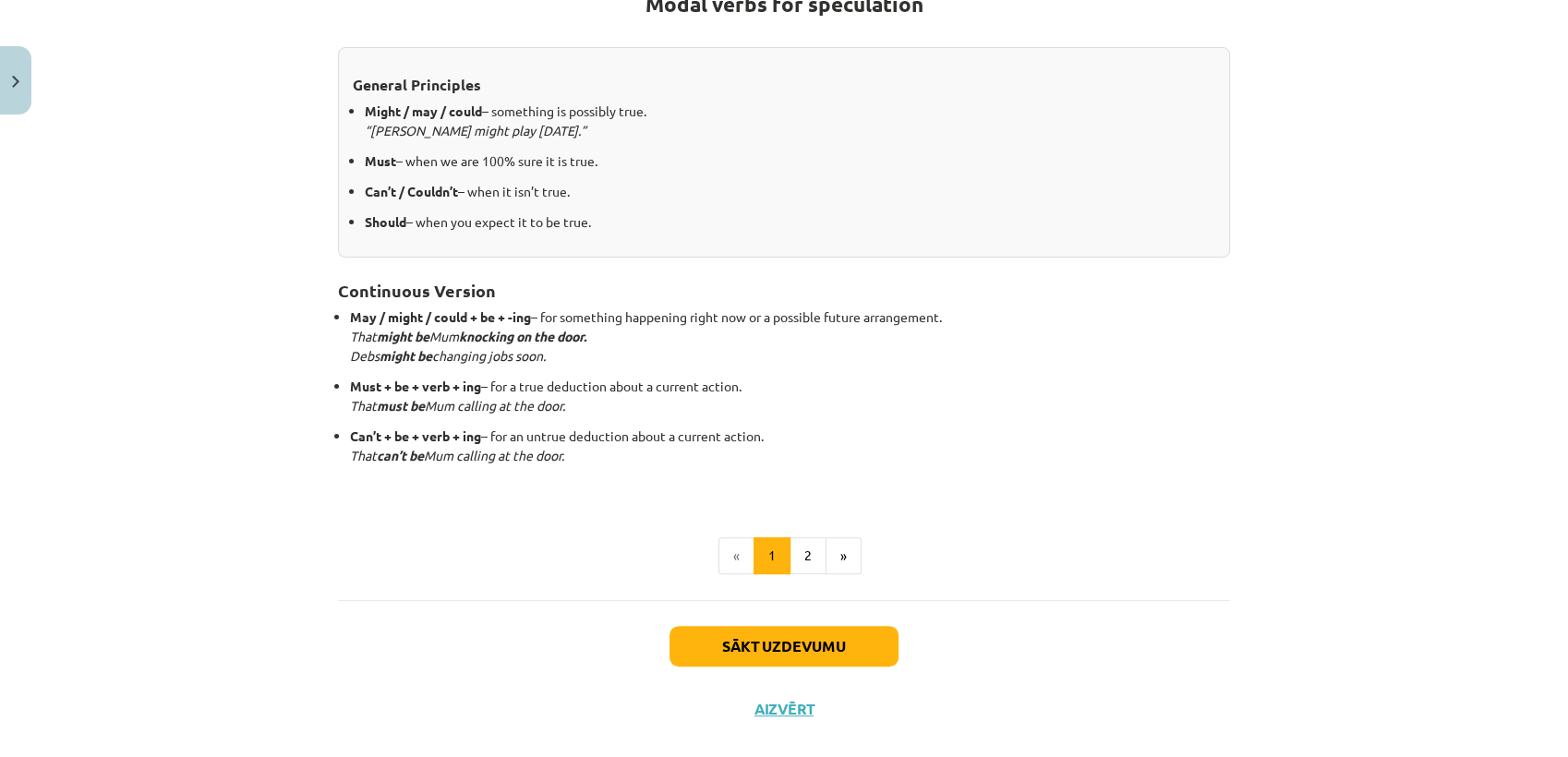
scroll to position [399, 0]
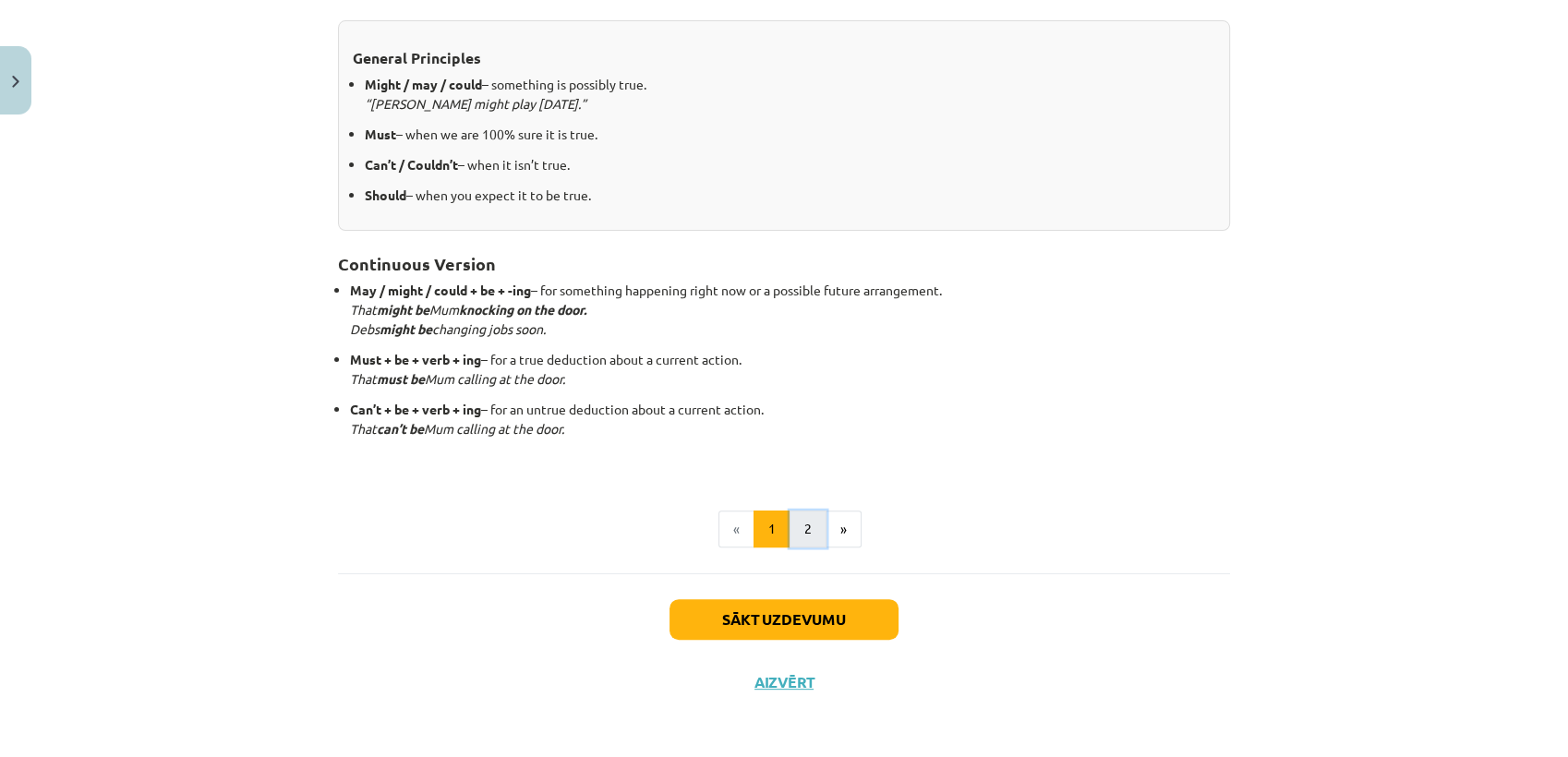
click at [805, 538] on button "2" at bounding box center [808, 529] width 37 height 37
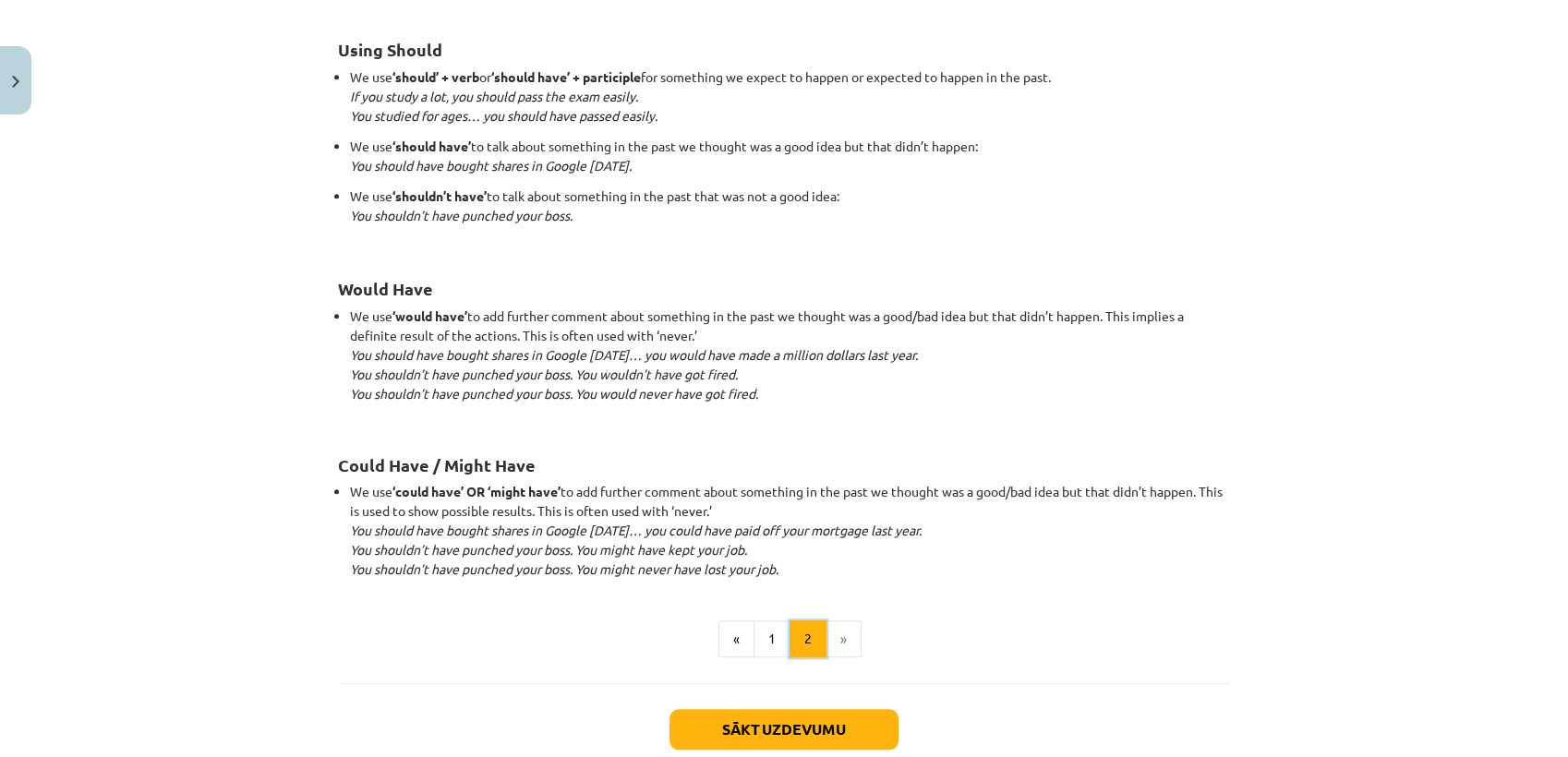
scroll to position [1724, 0]
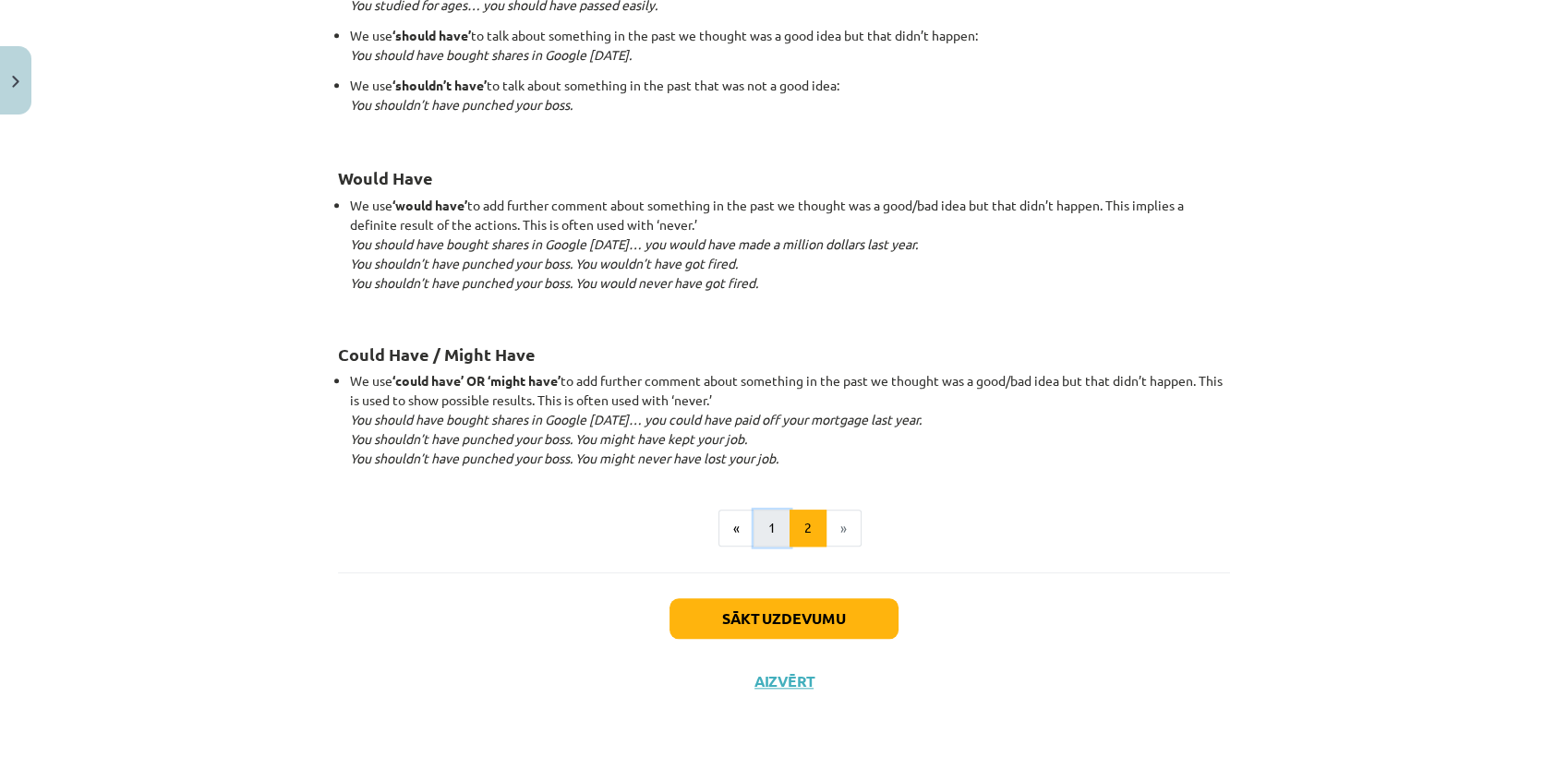
click at [763, 528] on button "1" at bounding box center [771, 528] width 37 height 37
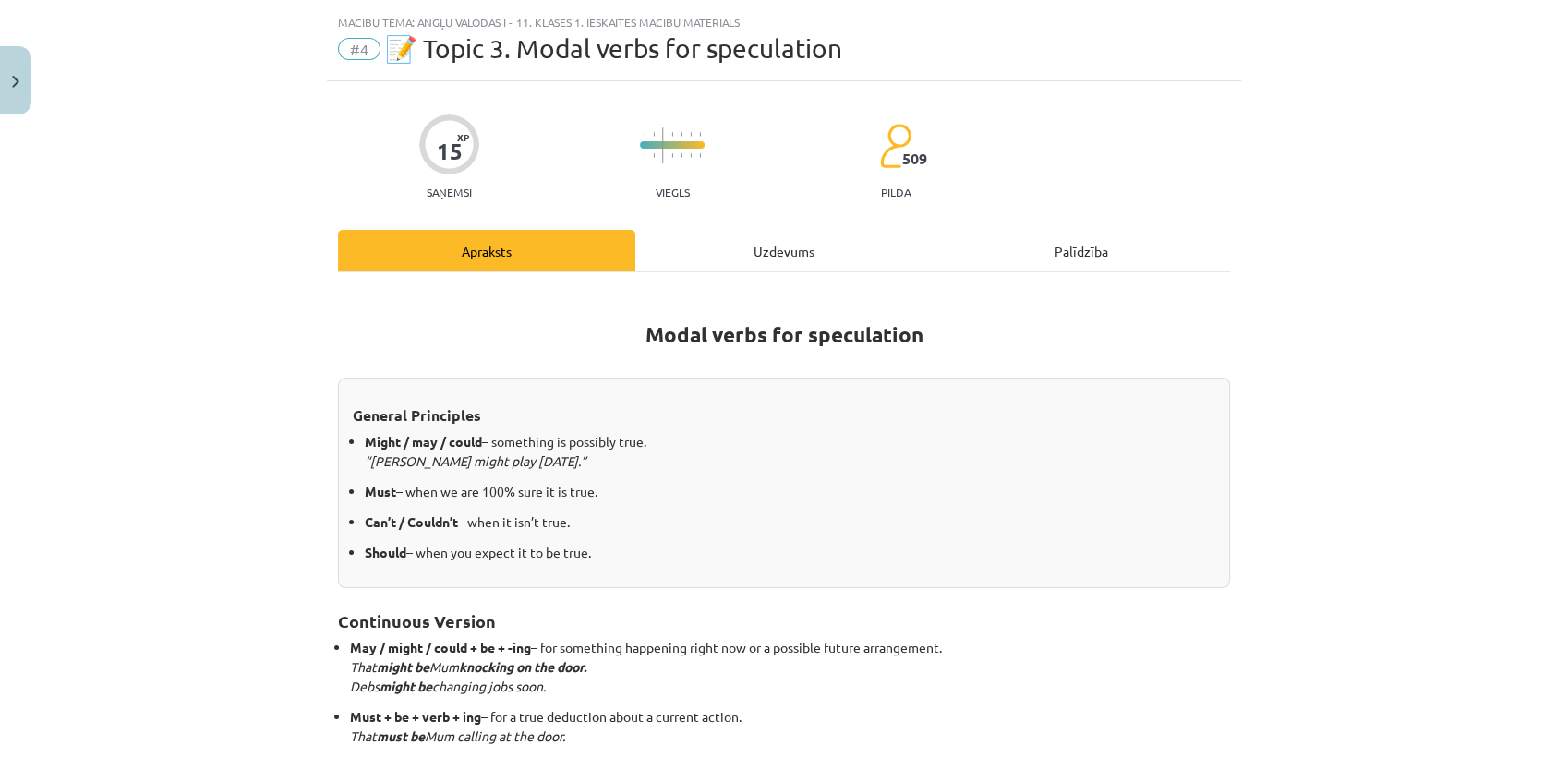
scroll to position [0, 0]
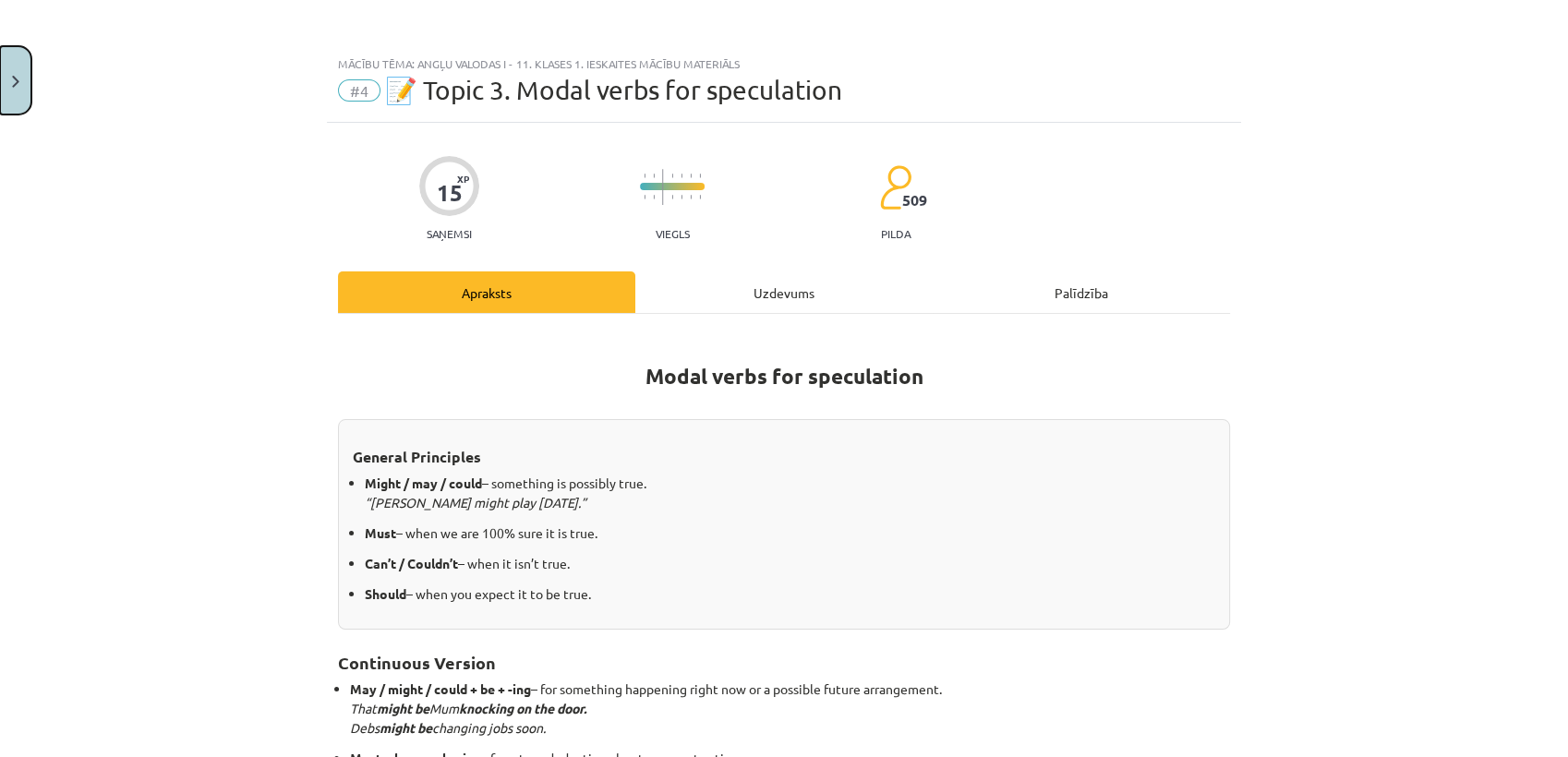
click at [12, 68] on button "Close" at bounding box center [15, 80] width 32 height 68
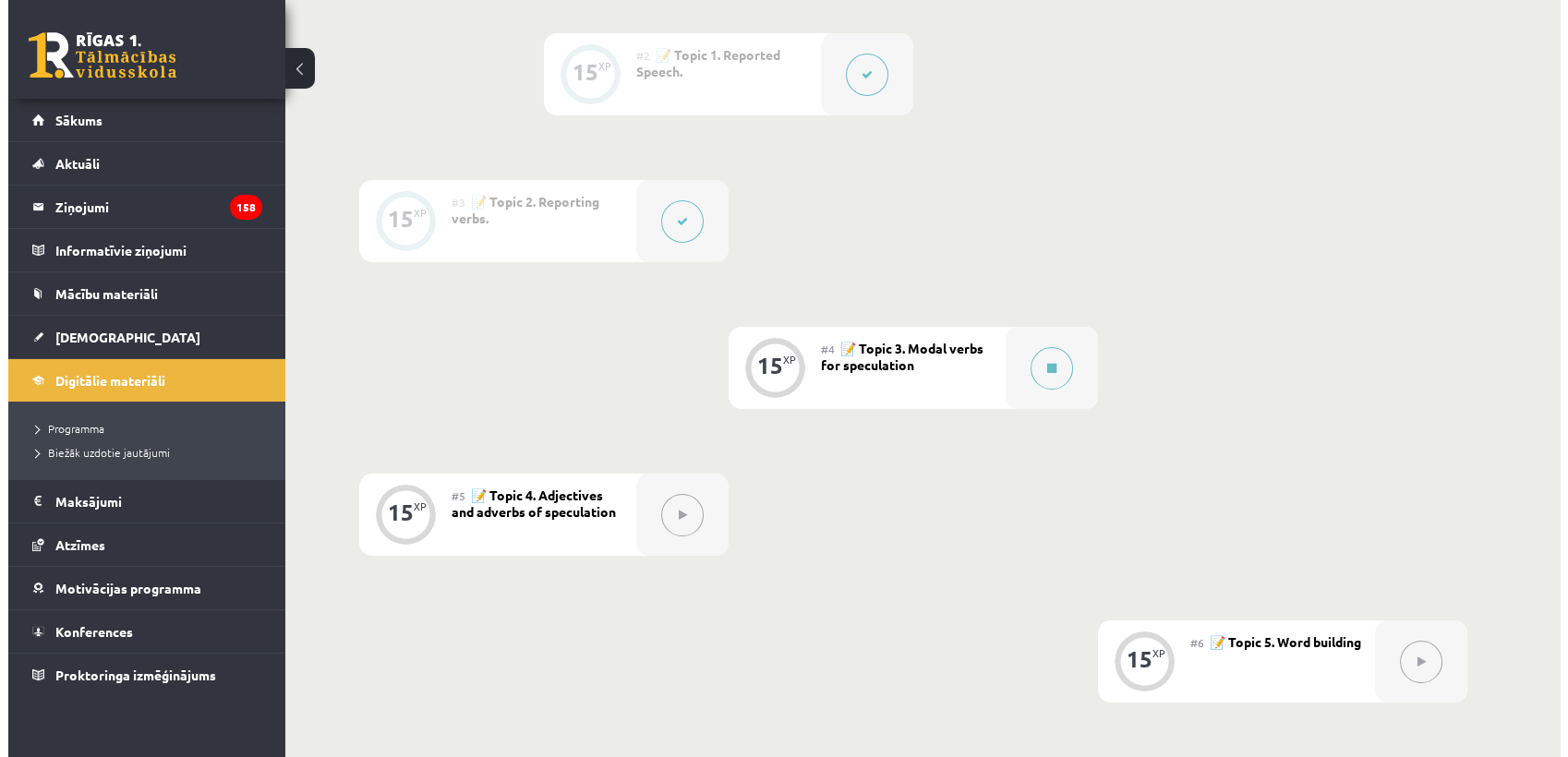
scroll to position [624, 0]
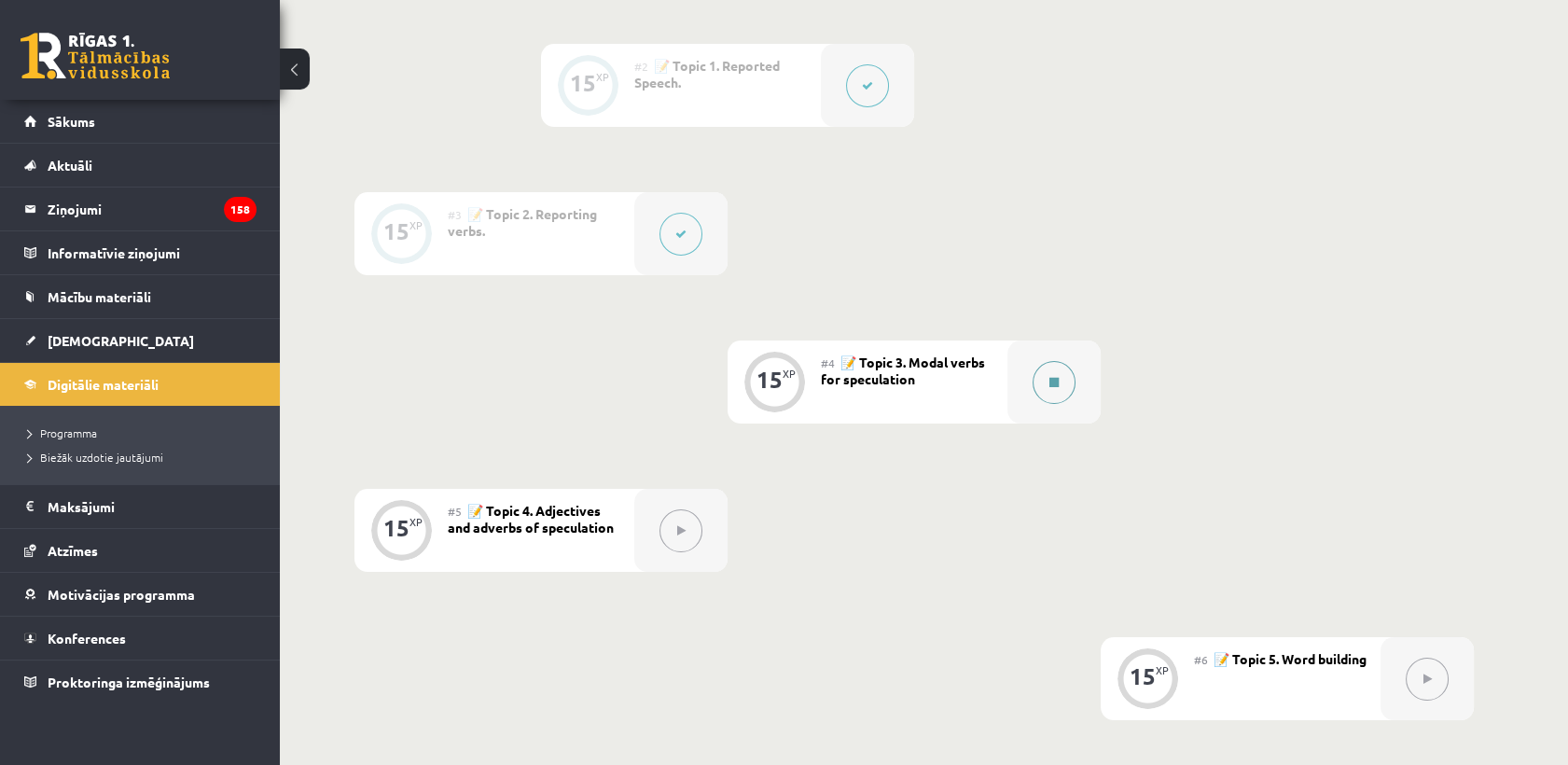
click at [1039, 385] on button at bounding box center [1054, 382] width 43 height 43
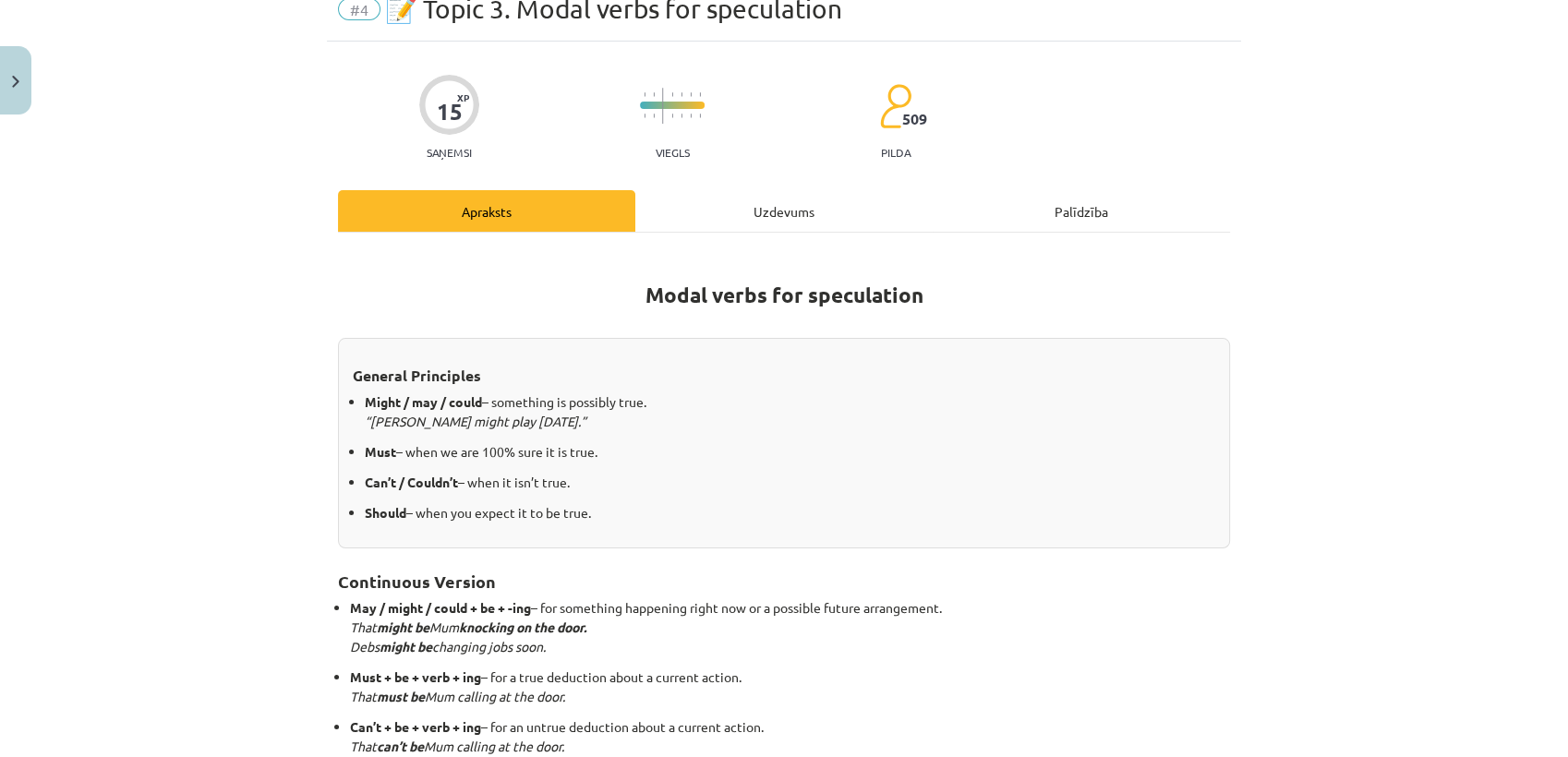
scroll to position [205, 0]
